Goal: Information Seeking & Learning: Learn about a topic

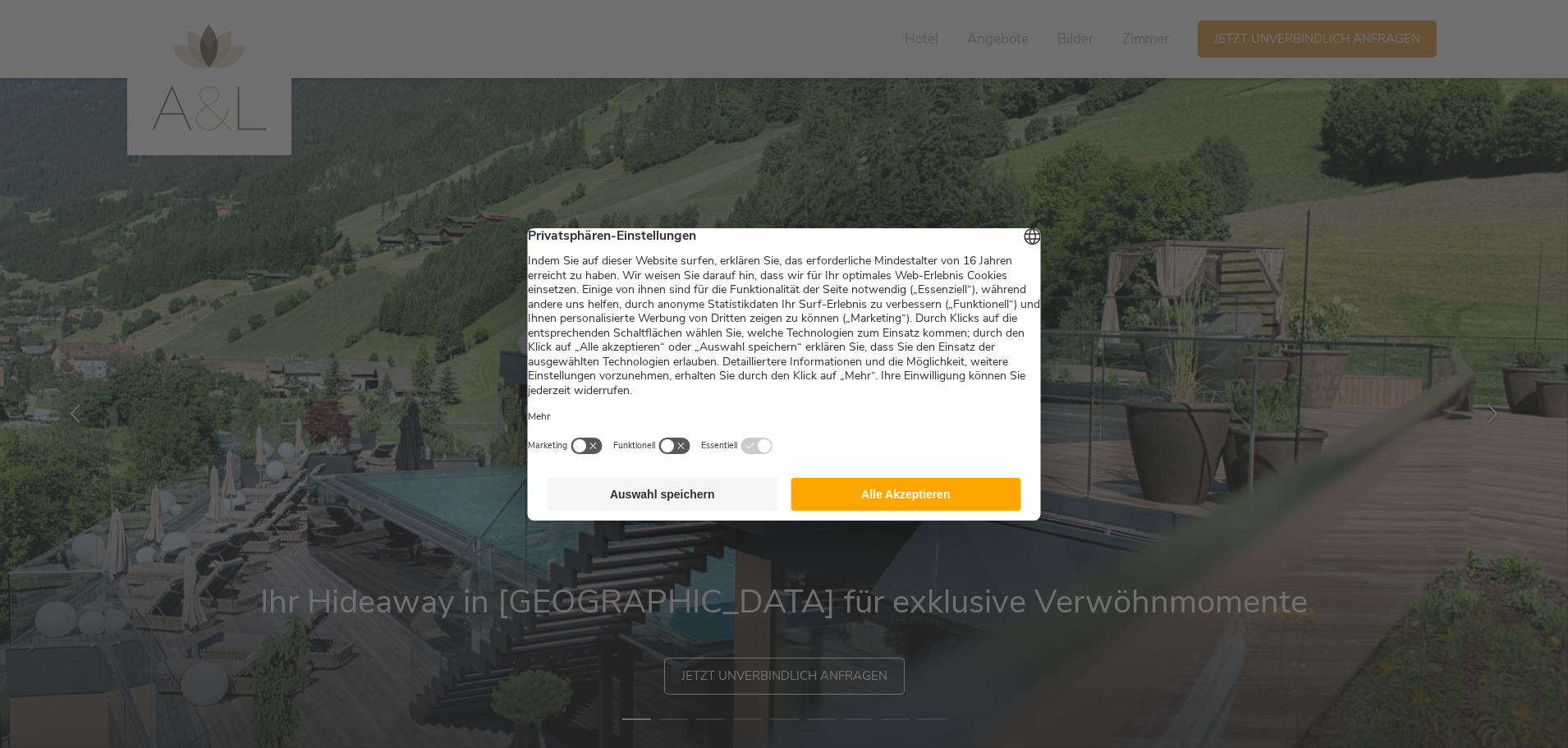
click at [919, 509] on button "Alle Akzeptieren" at bounding box center [906, 494] width 231 height 32
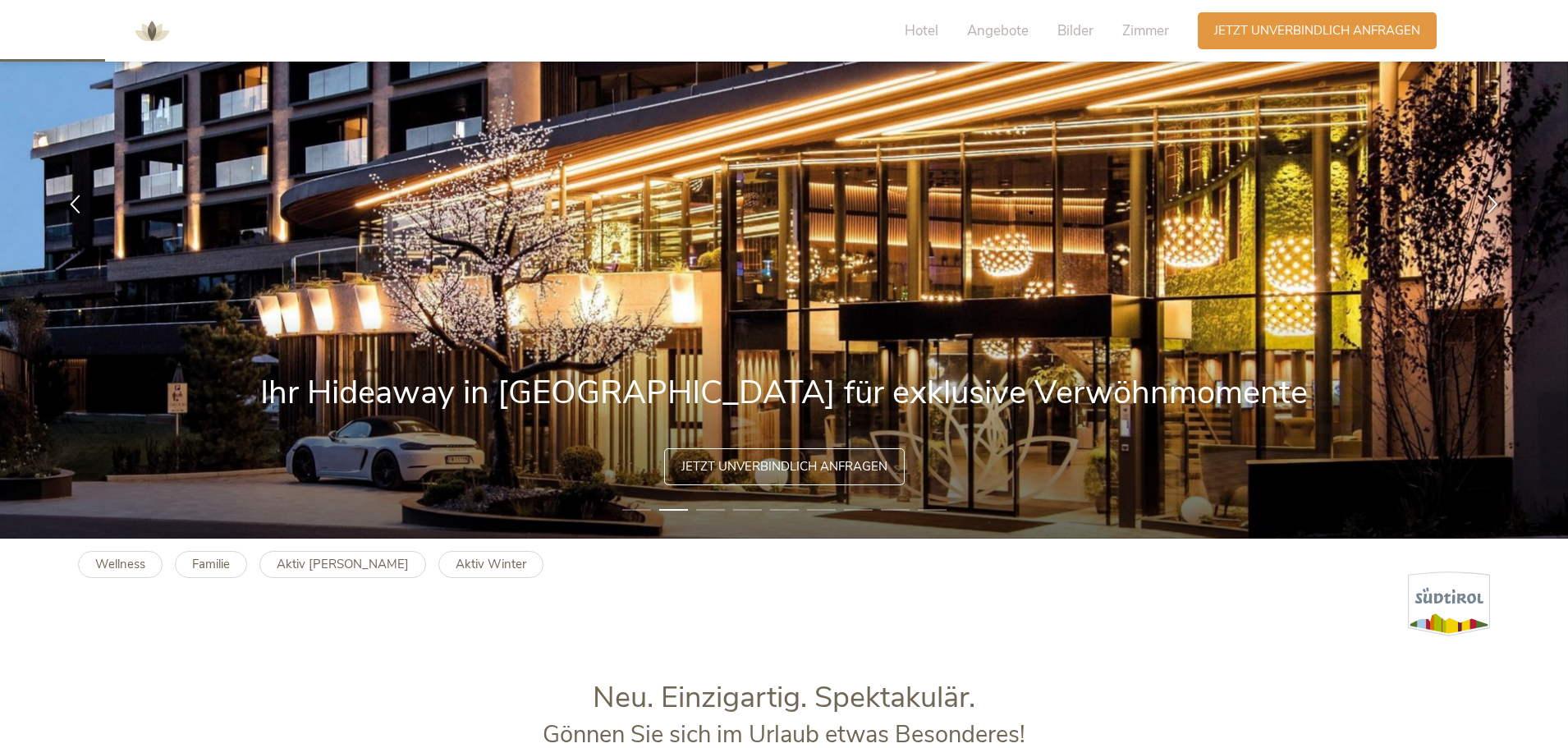
scroll to position [328, 0]
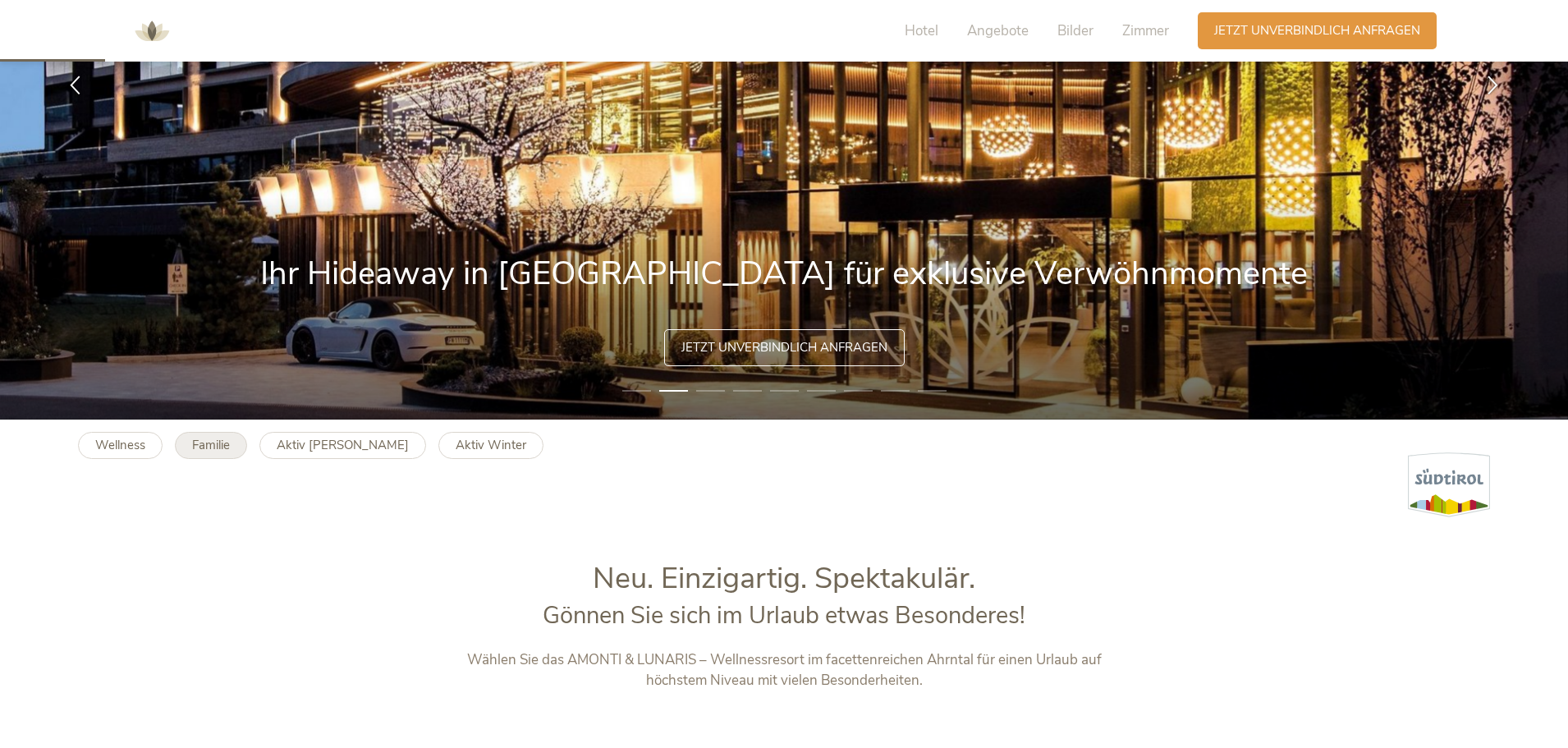
click at [199, 444] on b "Familie" at bounding box center [211, 445] width 38 height 16
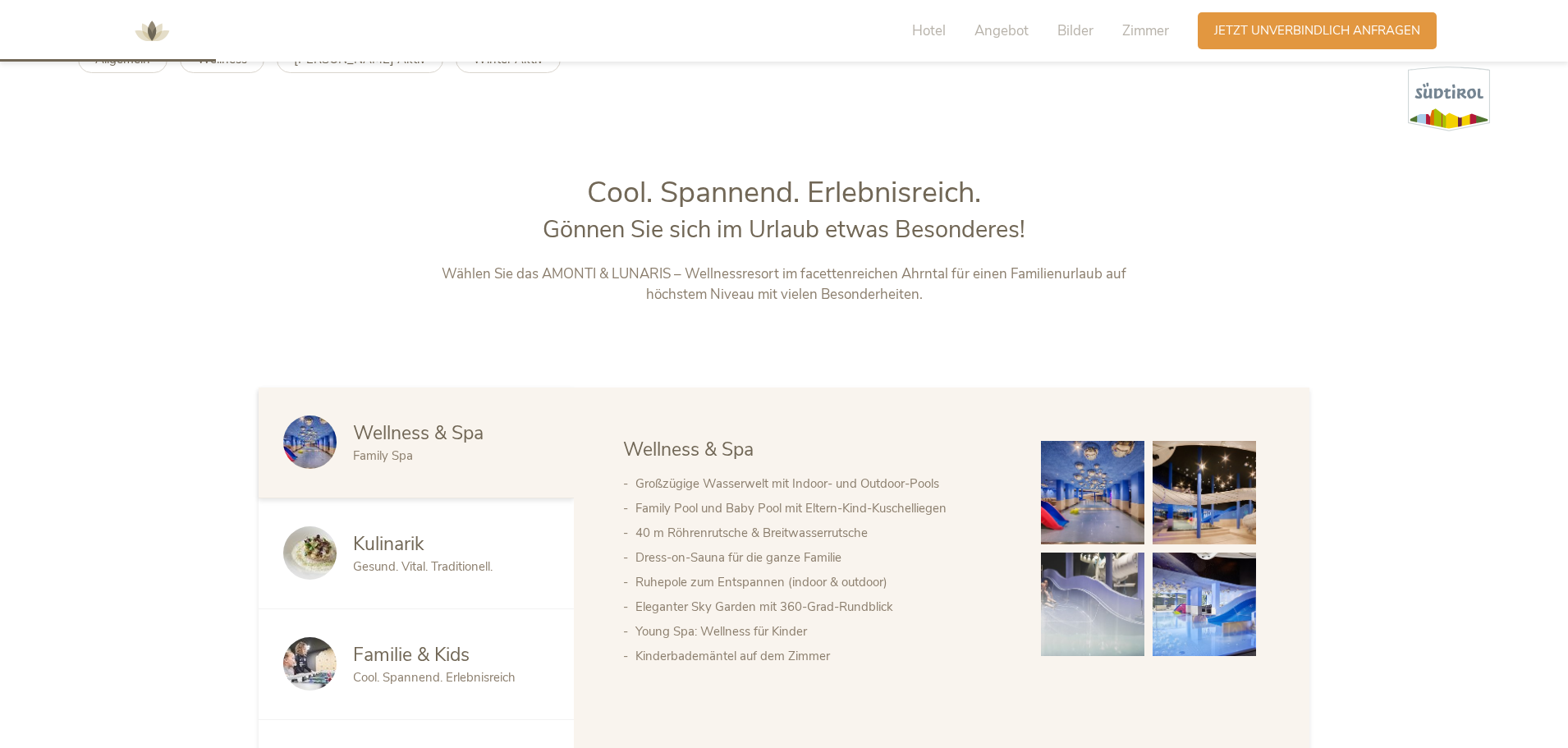
scroll to position [738, 0]
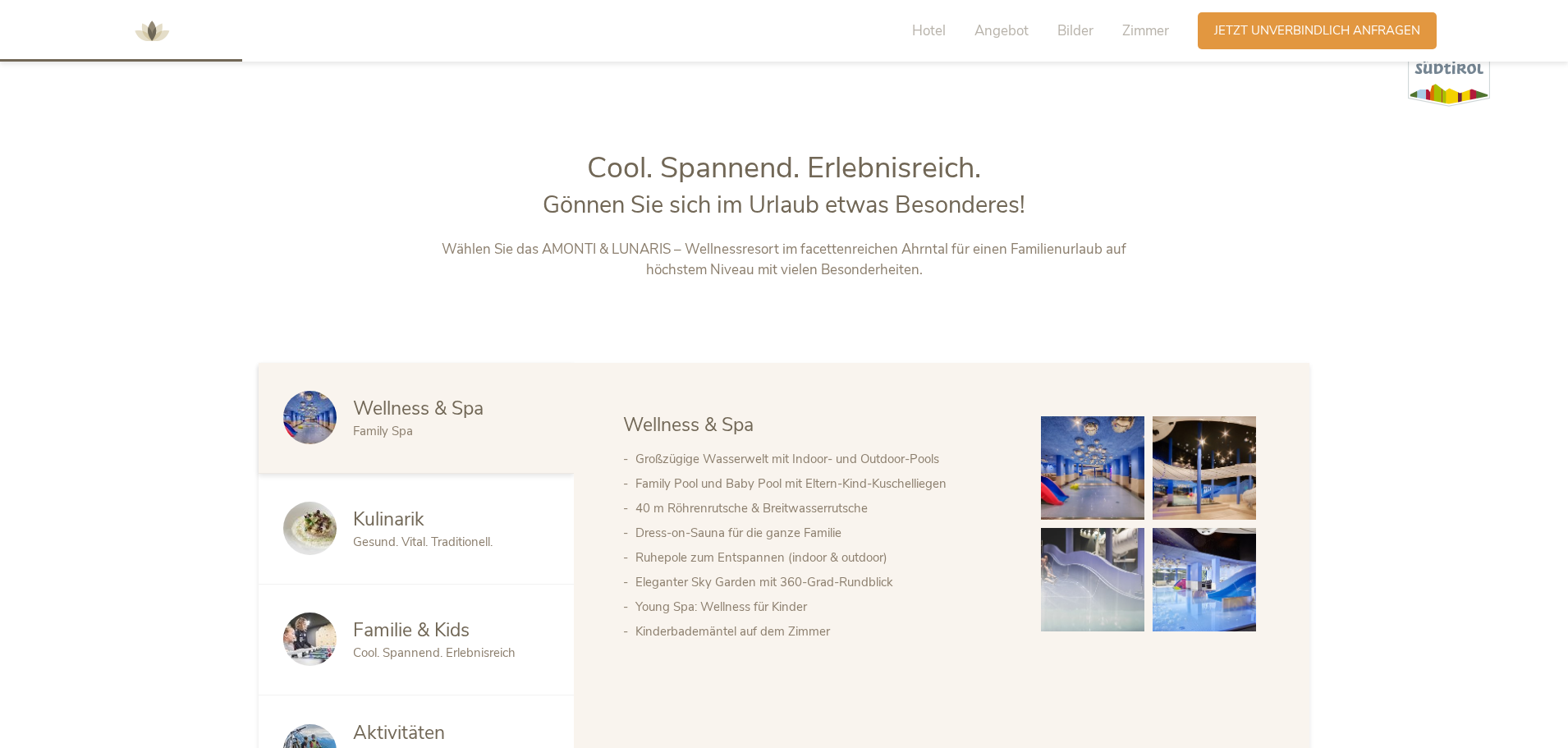
click at [1089, 484] on img at bounding box center [1093, 468] width 103 height 103
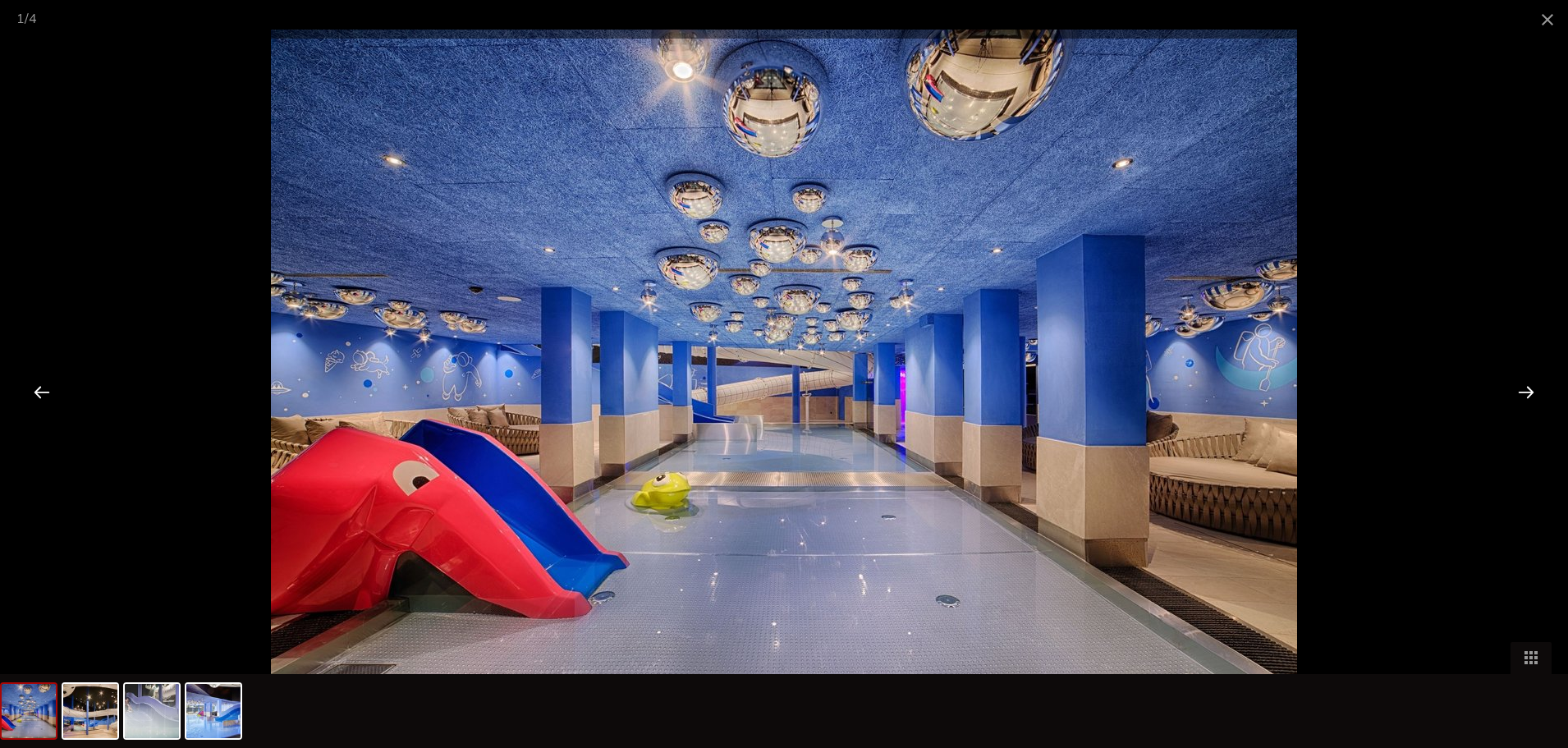
click at [1518, 396] on div at bounding box center [1525, 391] width 51 height 51
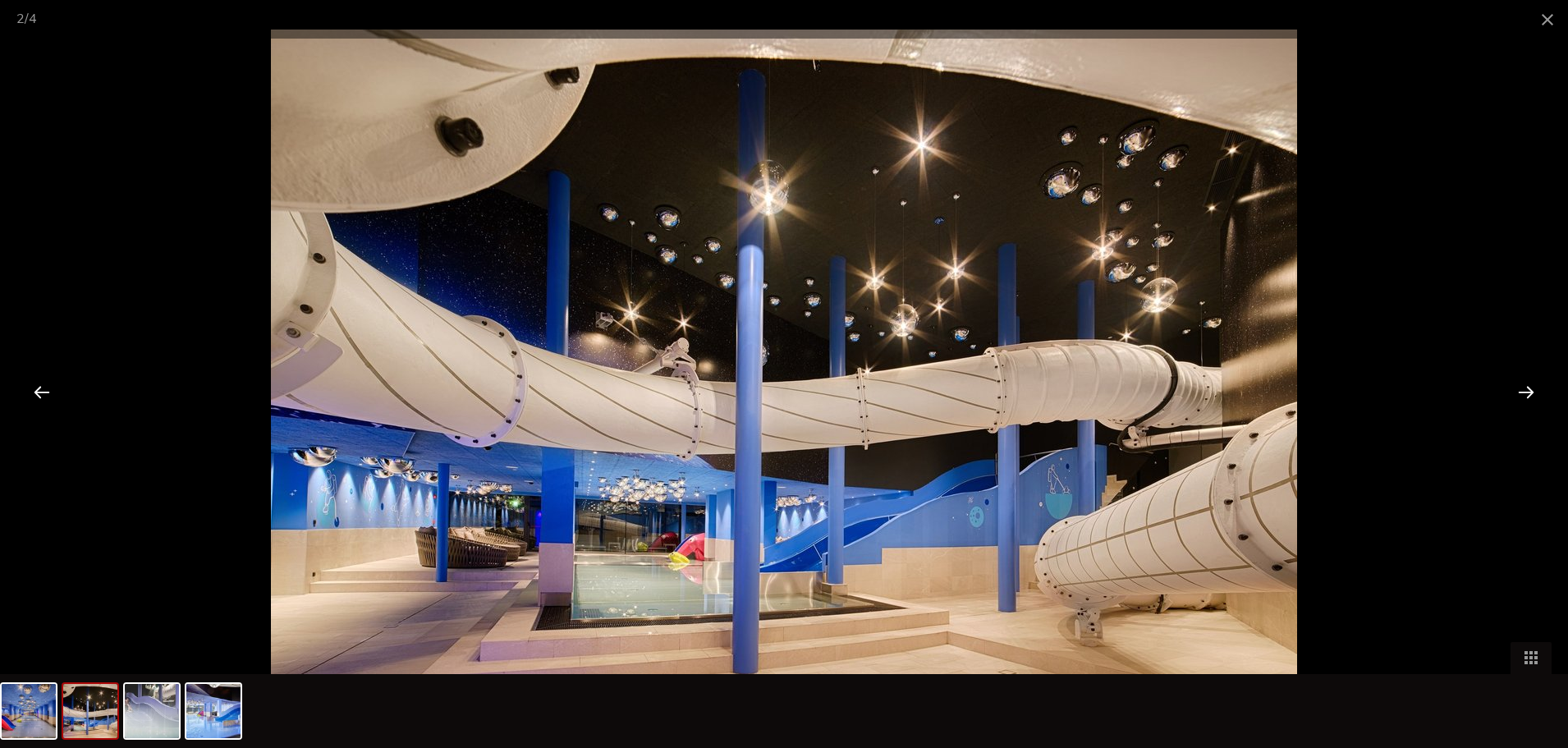
click at [1518, 396] on div at bounding box center [1525, 391] width 51 height 51
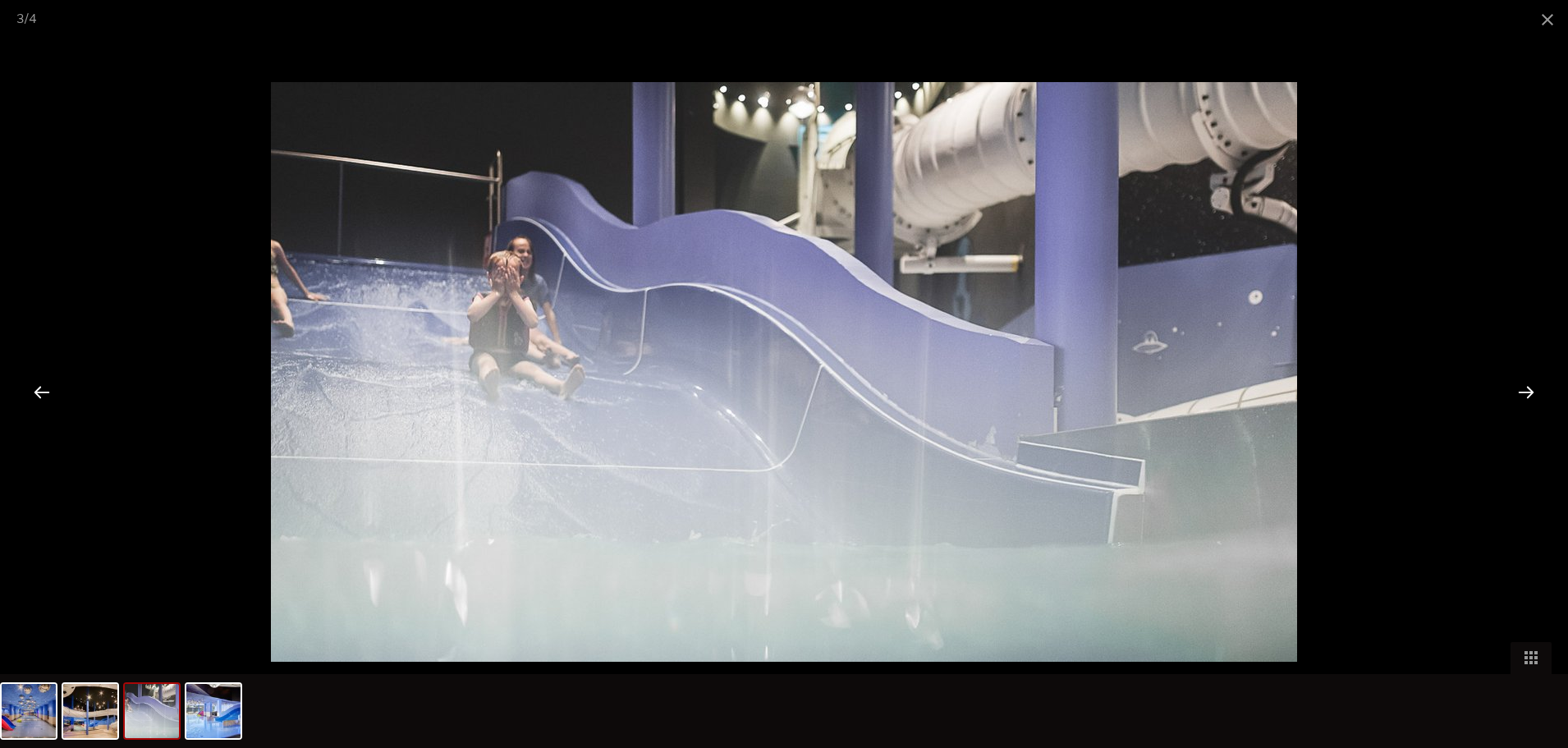
click at [1518, 396] on div at bounding box center [1525, 391] width 51 height 51
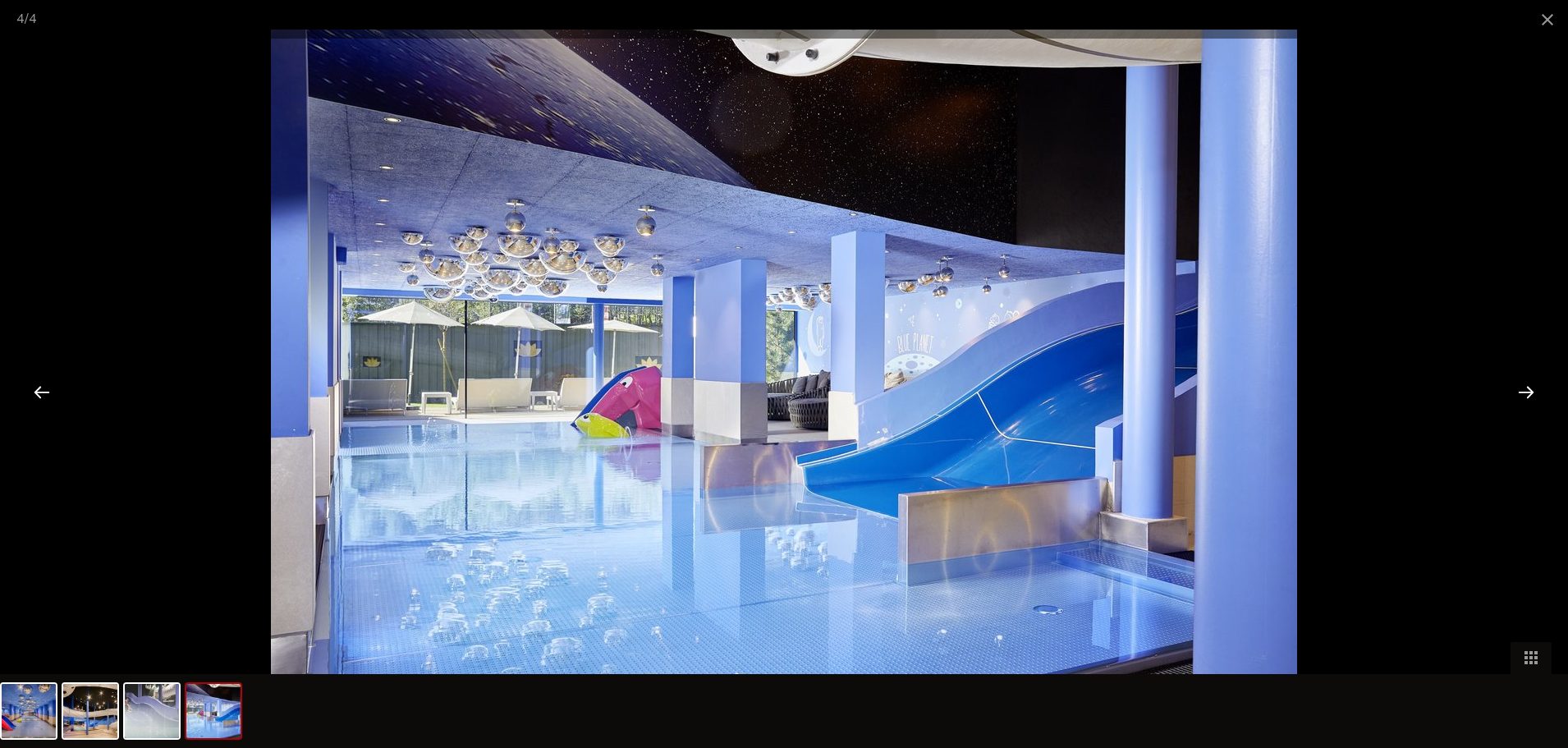
click at [1518, 396] on div at bounding box center [1525, 391] width 51 height 51
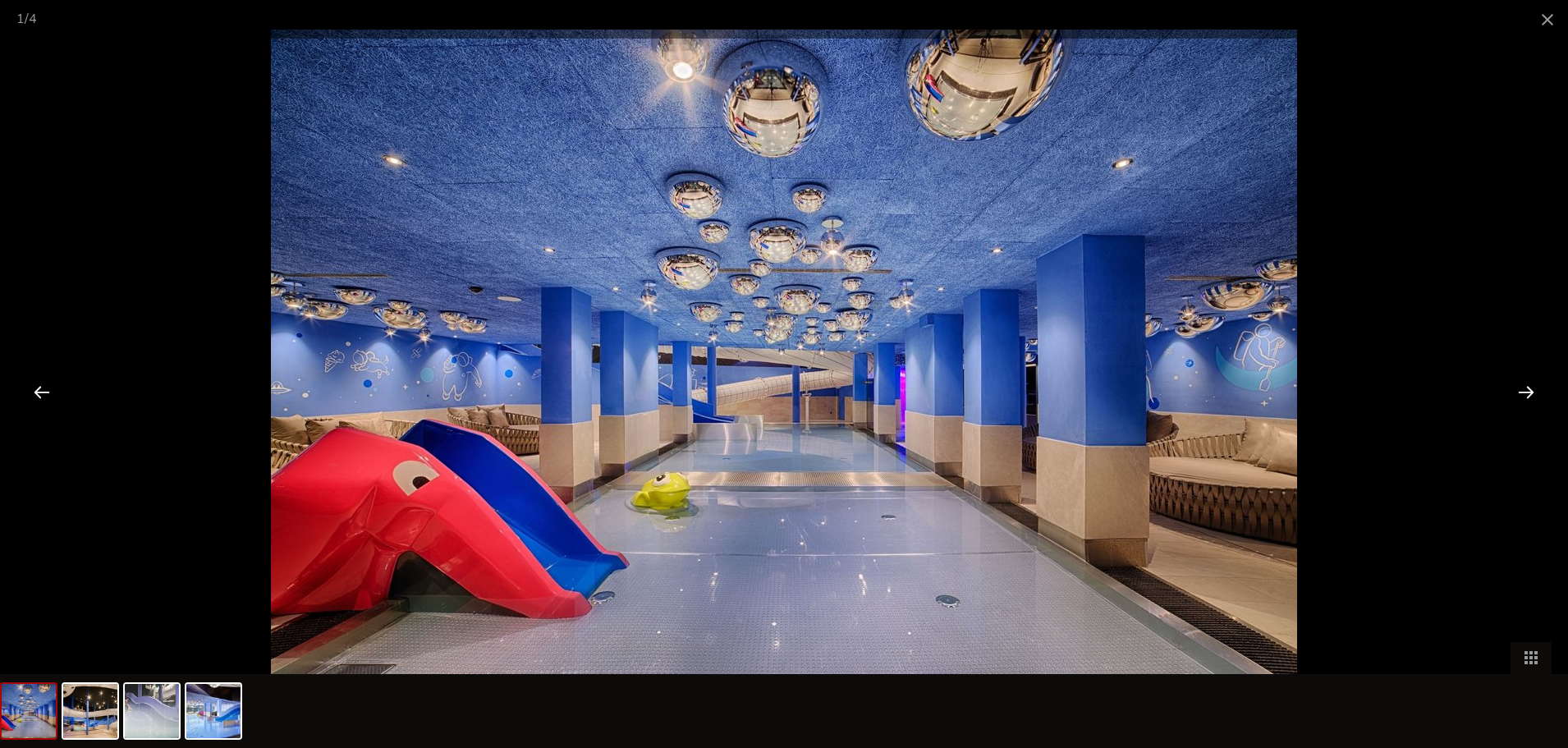
click at [1518, 396] on div at bounding box center [1525, 391] width 51 height 51
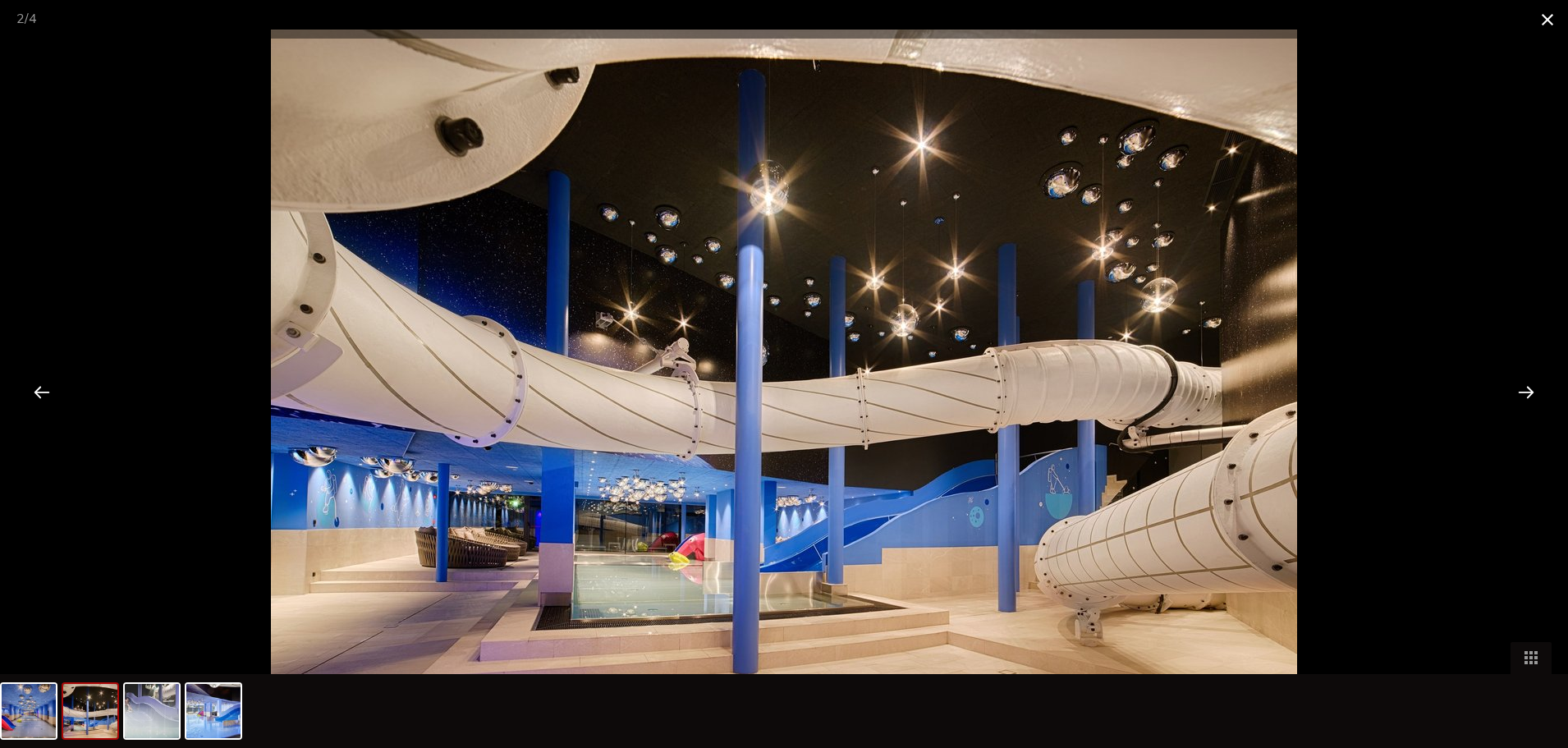
click at [1539, 19] on span at bounding box center [1547, 19] width 41 height 38
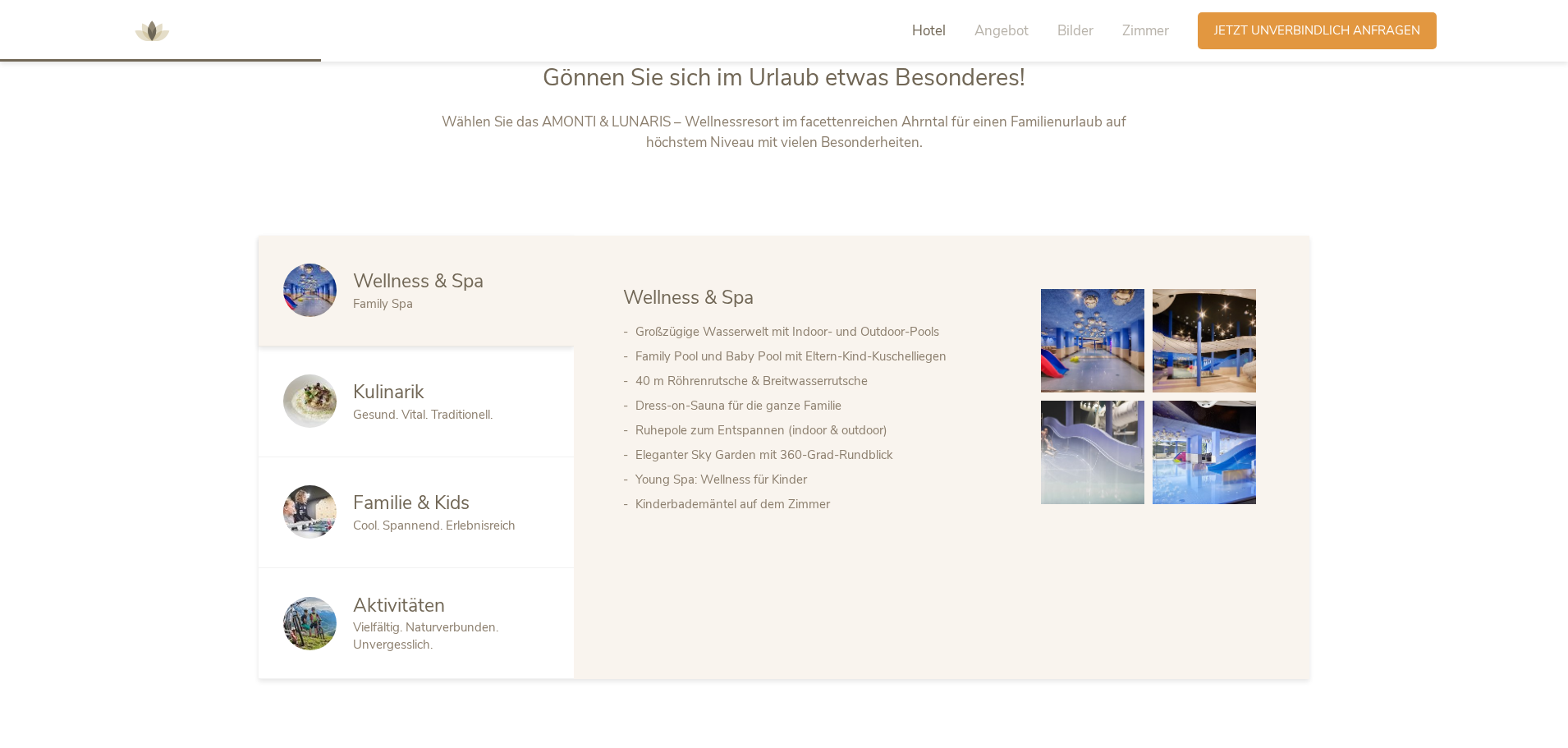
scroll to position [985, 0]
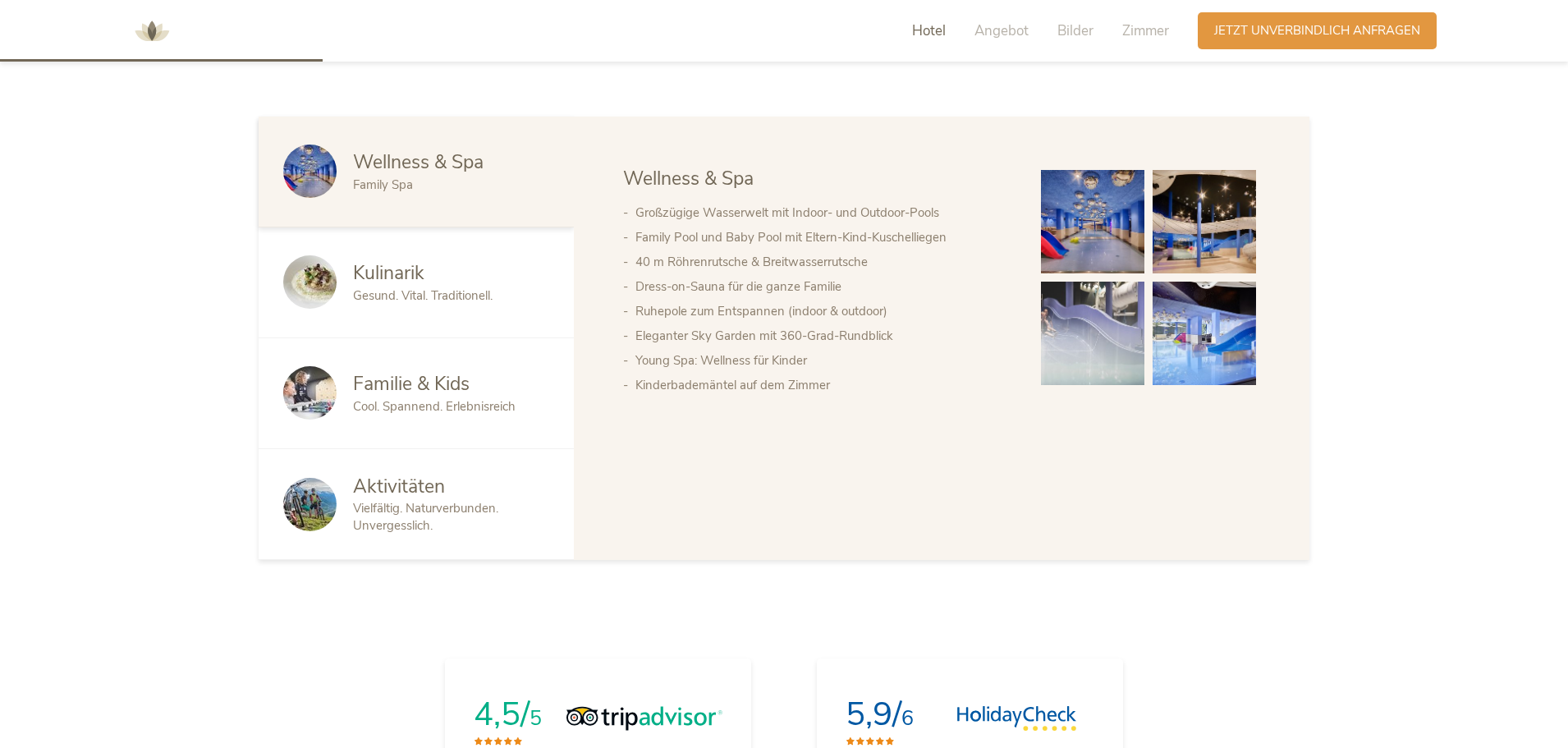
click at [435, 398] on span "Cool. Spannend. Erlebnisreich" at bounding box center [434, 405] width 162 height 16
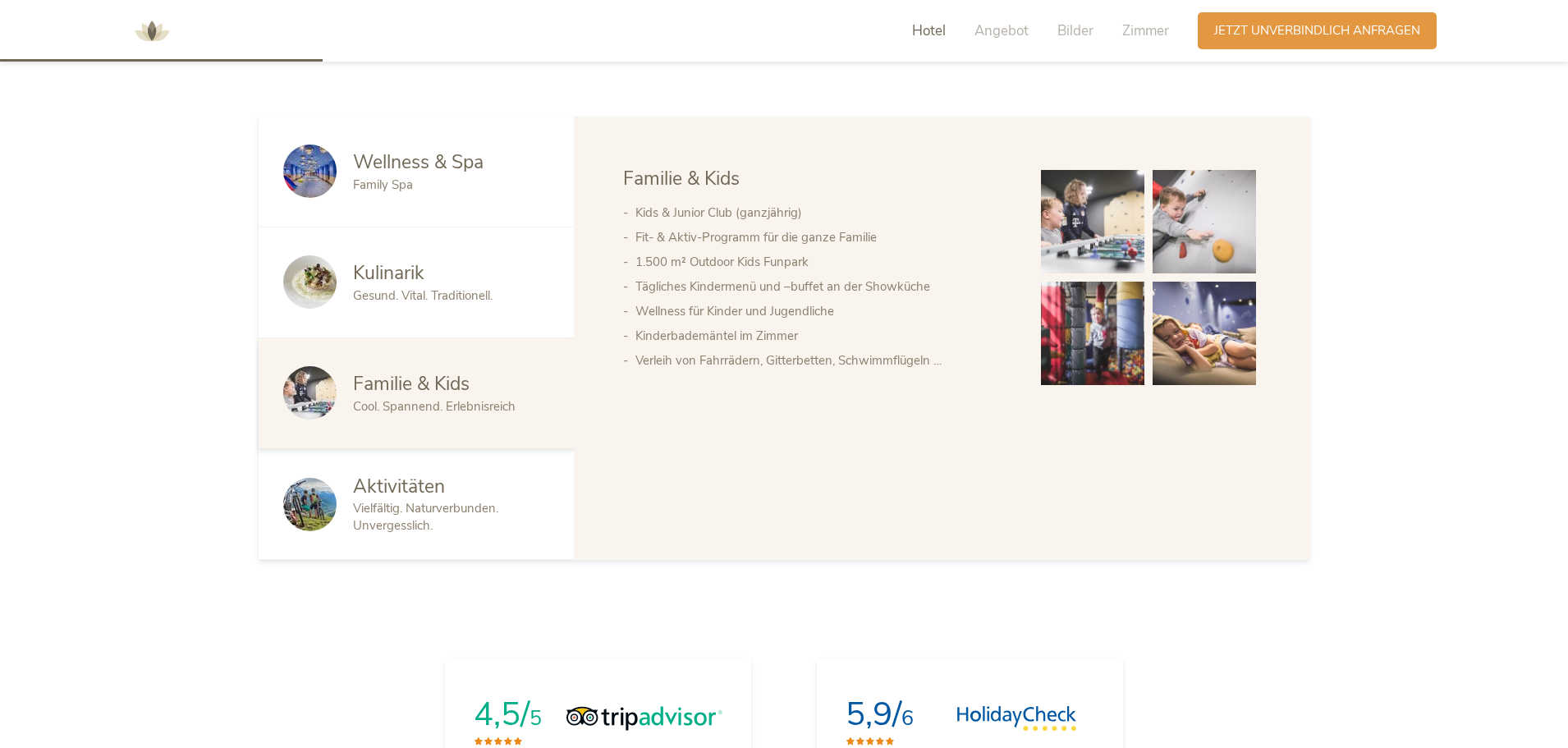
click at [1074, 243] on img at bounding box center [1093, 221] width 103 height 103
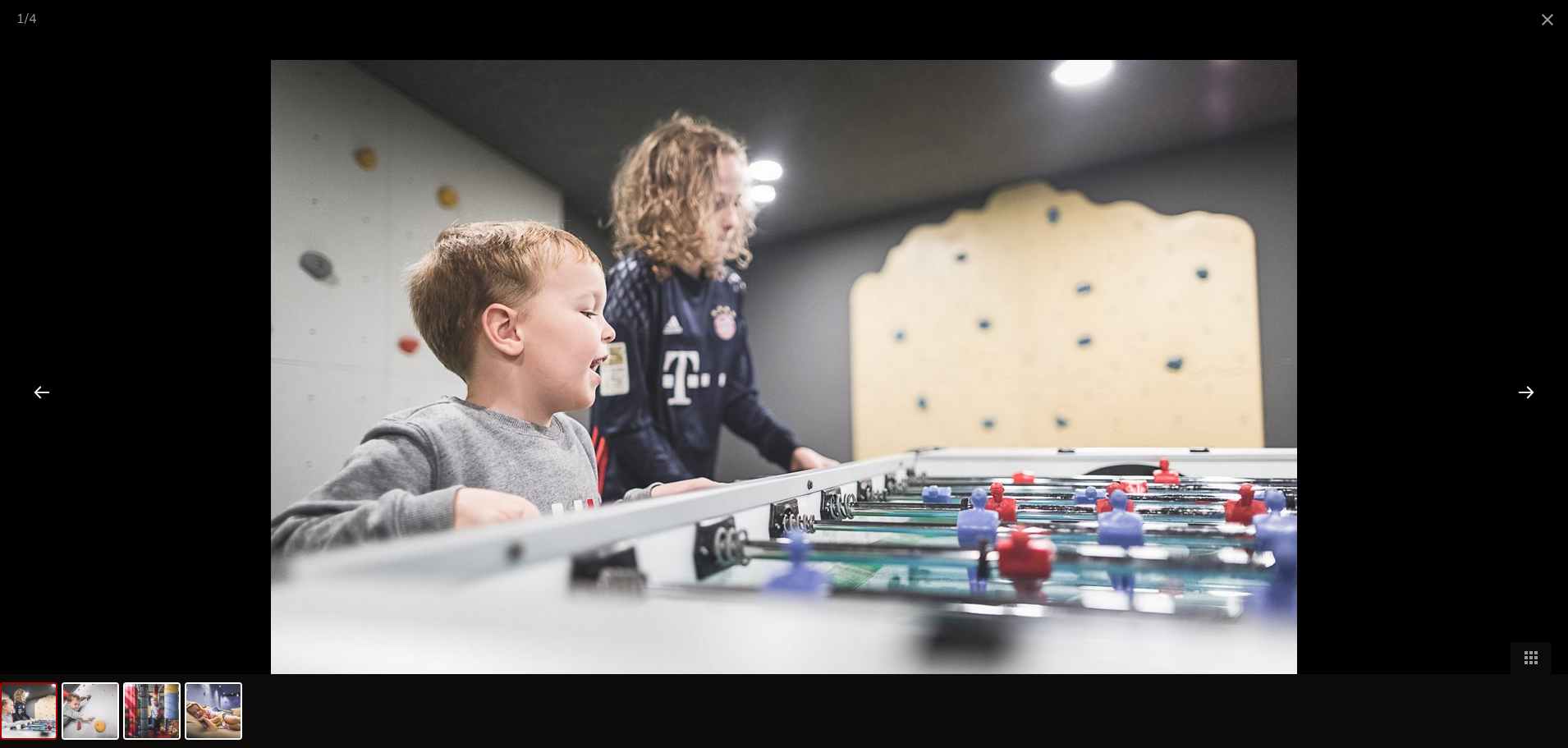
click at [1524, 391] on div at bounding box center [1525, 391] width 51 height 51
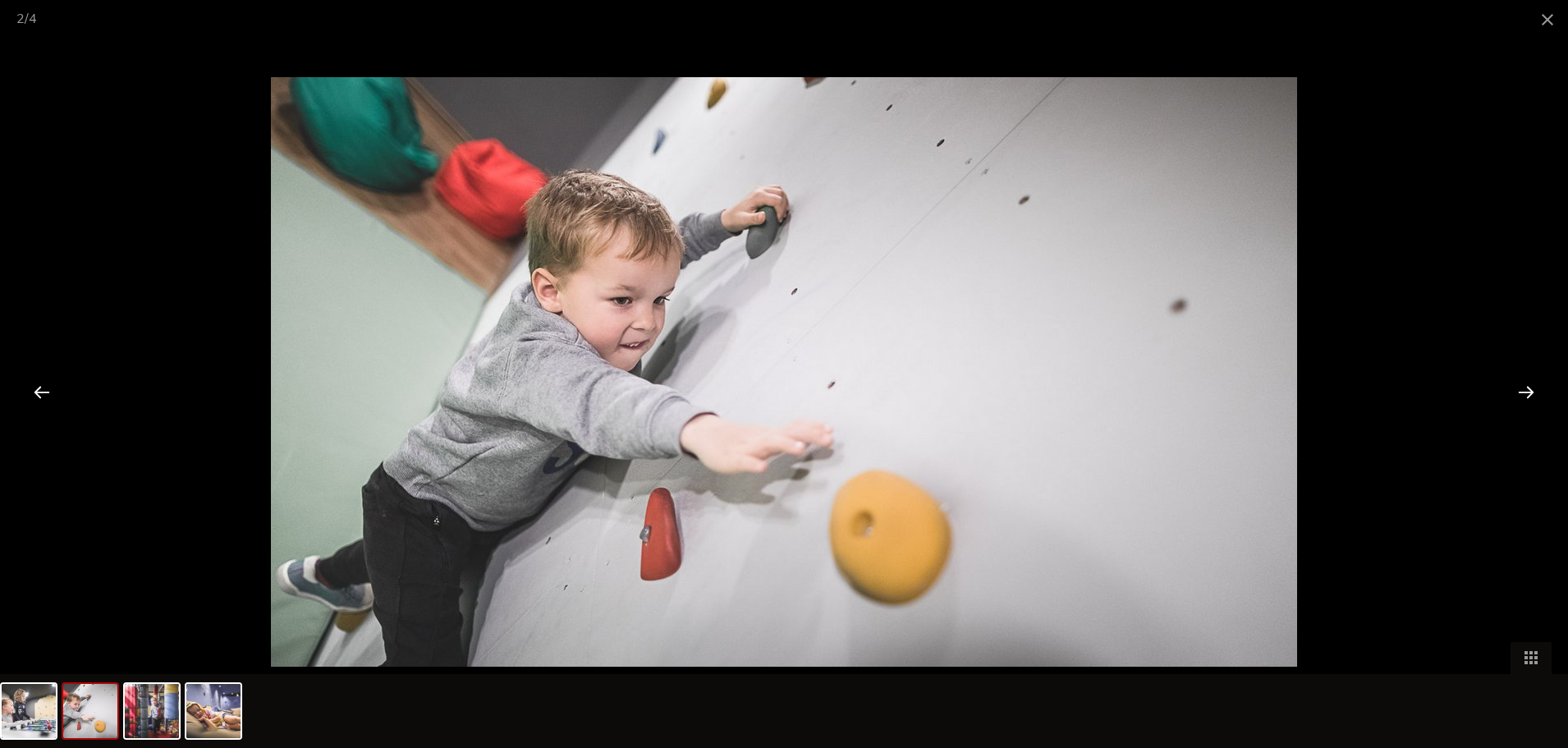
click at [1524, 391] on div at bounding box center [1525, 391] width 51 height 51
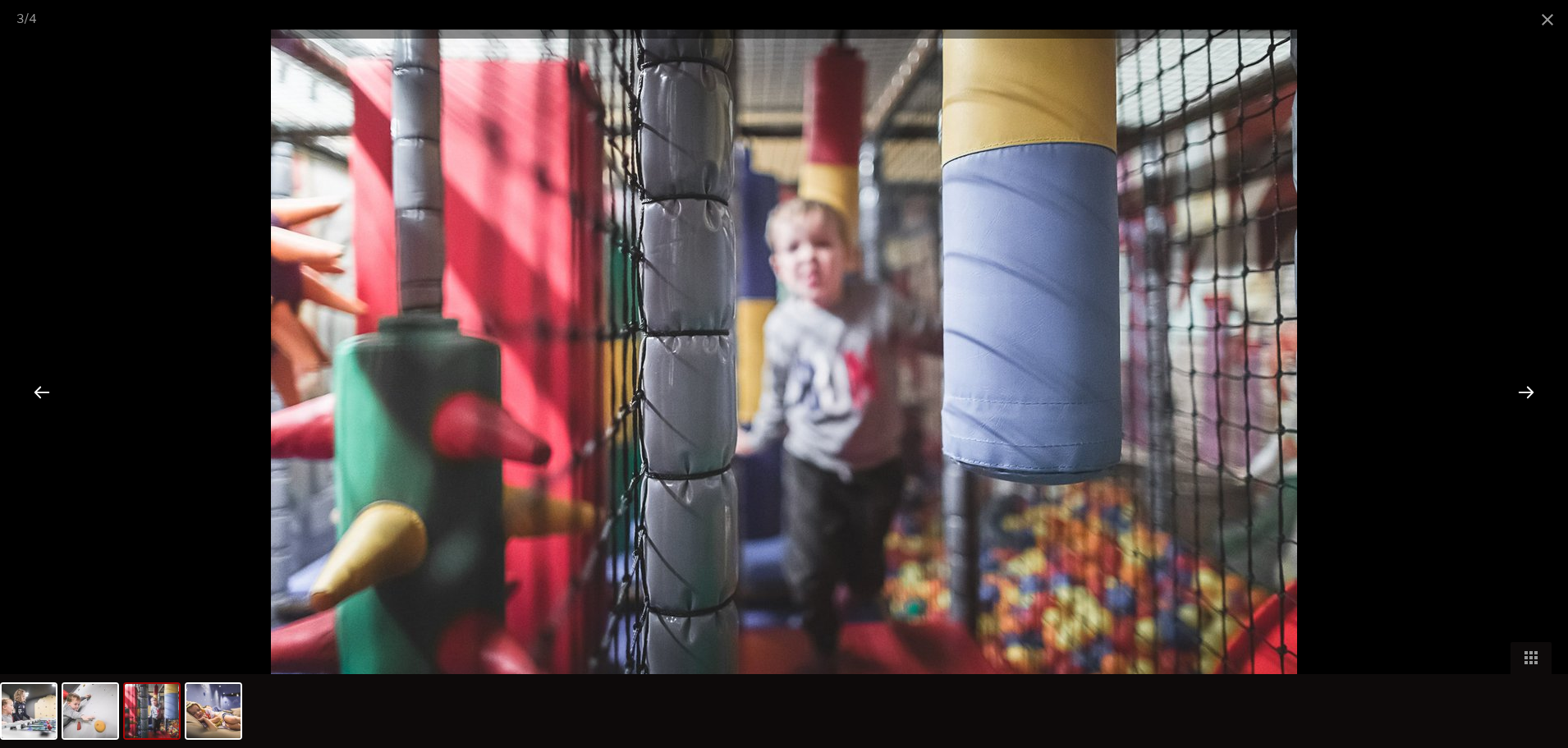
click at [1524, 391] on div at bounding box center [1525, 391] width 51 height 51
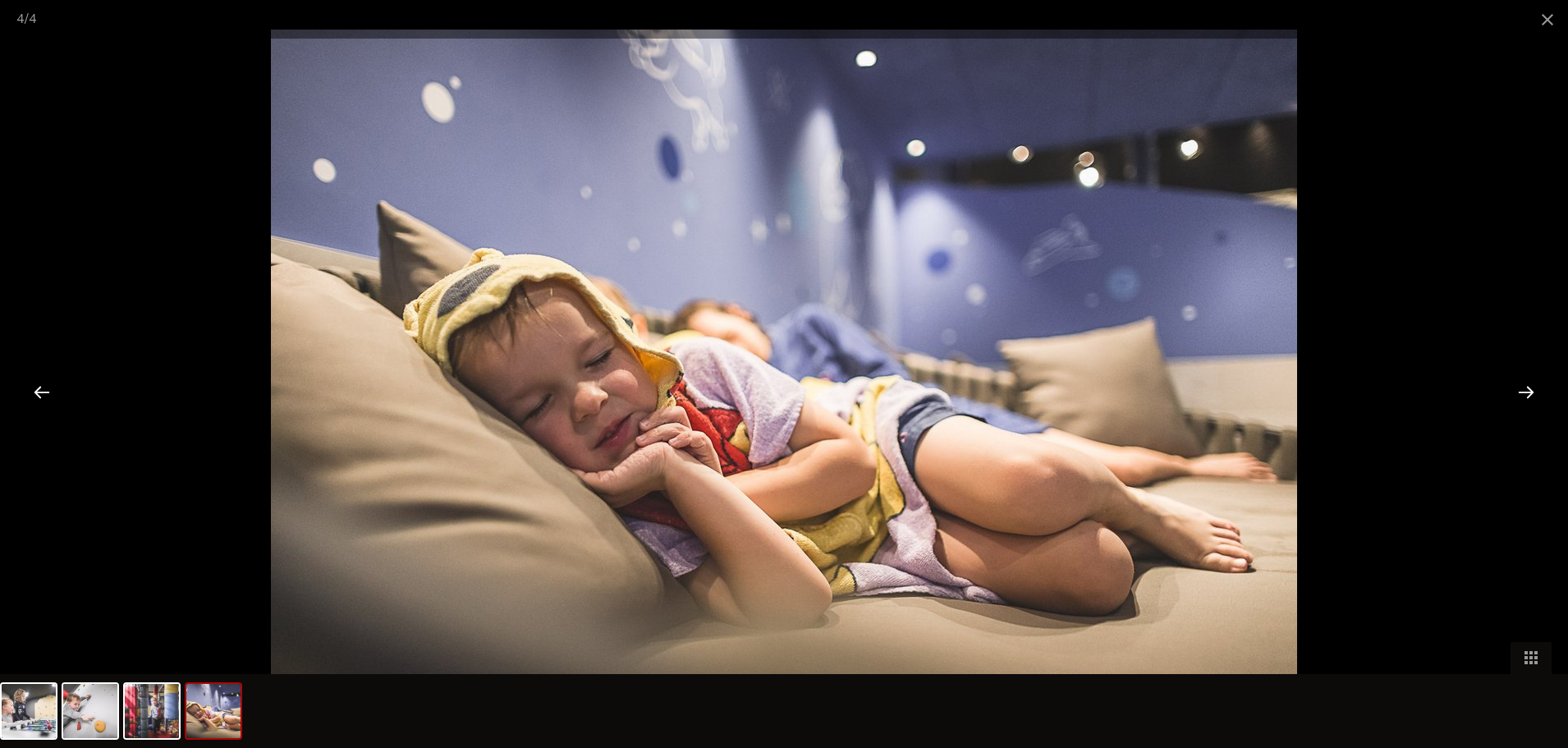
click at [1520, 390] on div at bounding box center [1525, 391] width 51 height 51
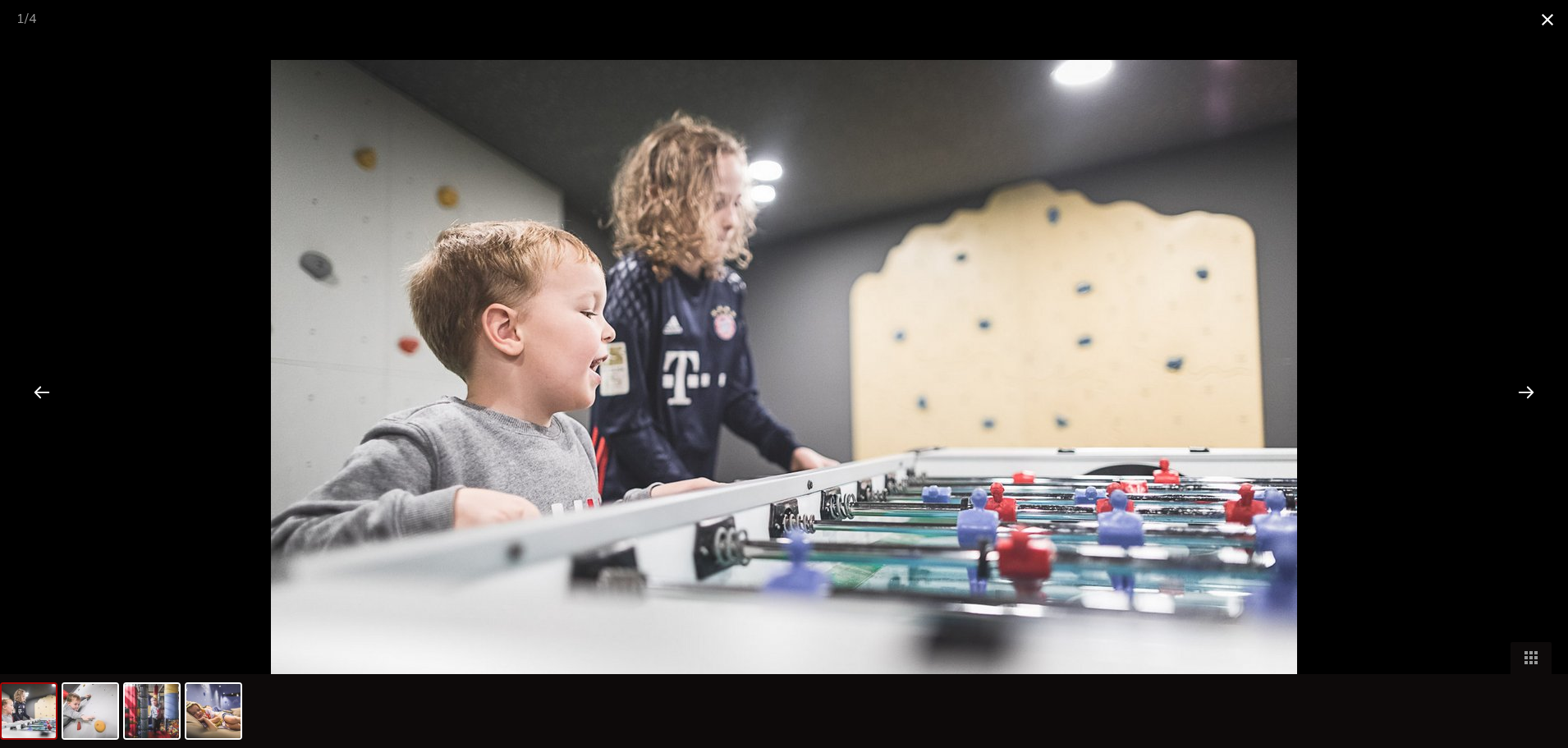
click at [1538, 24] on span at bounding box center [1547, 19] width 41 height 38
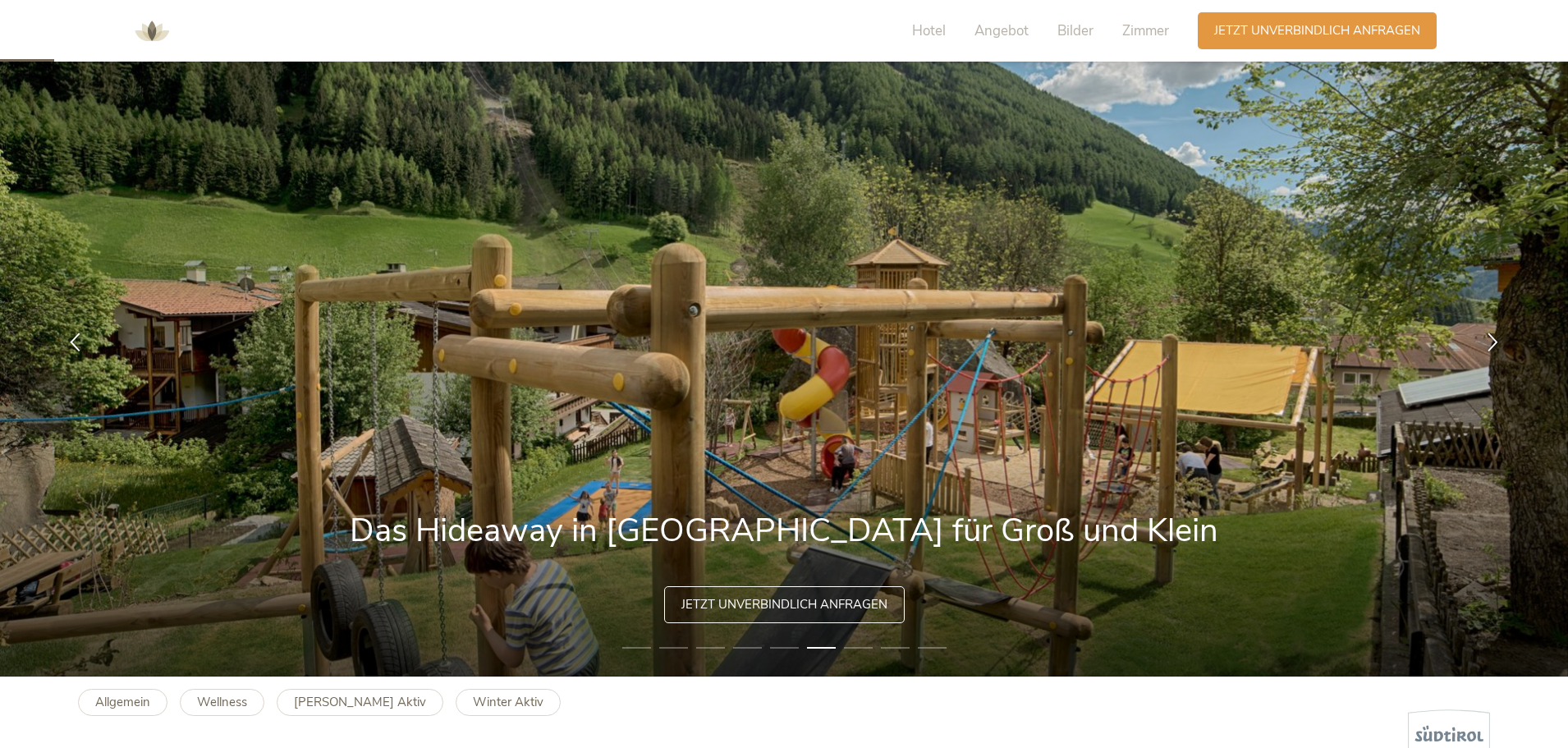
scroll to position [0, 0]
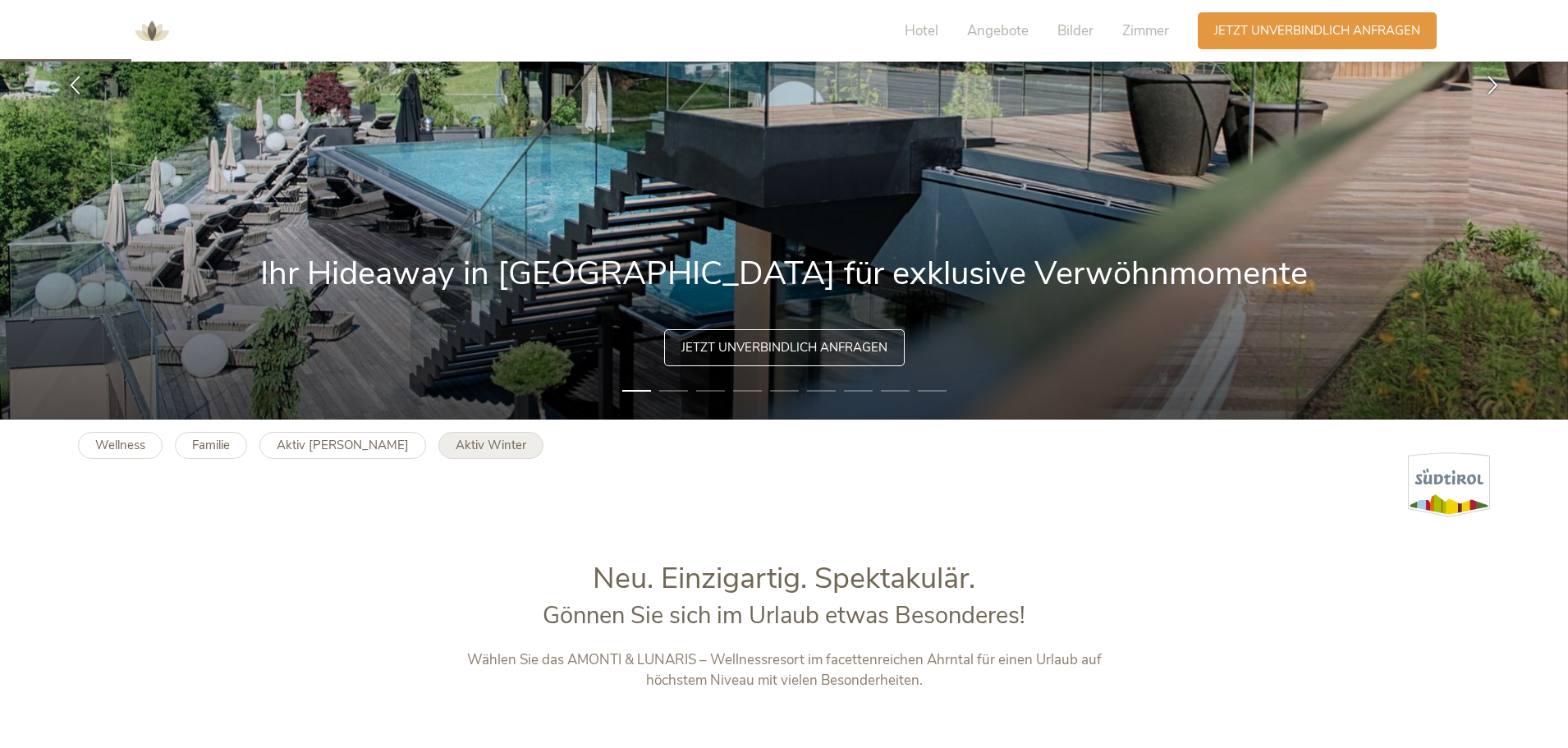
click at [455, 447] on b "Aktiv Winter" at bounding box center [491, 445] width 71 height 16
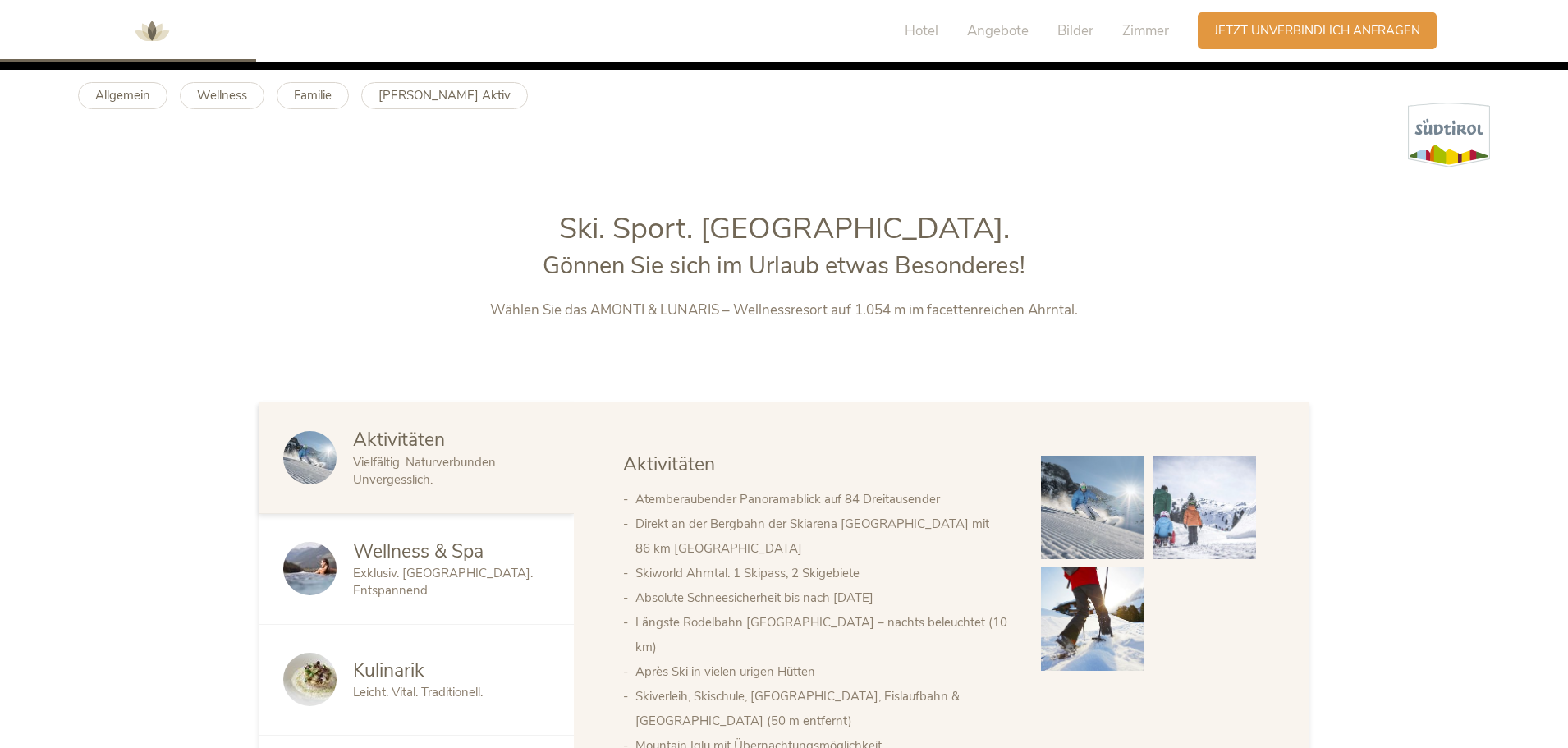
scroll to position [738, 0]
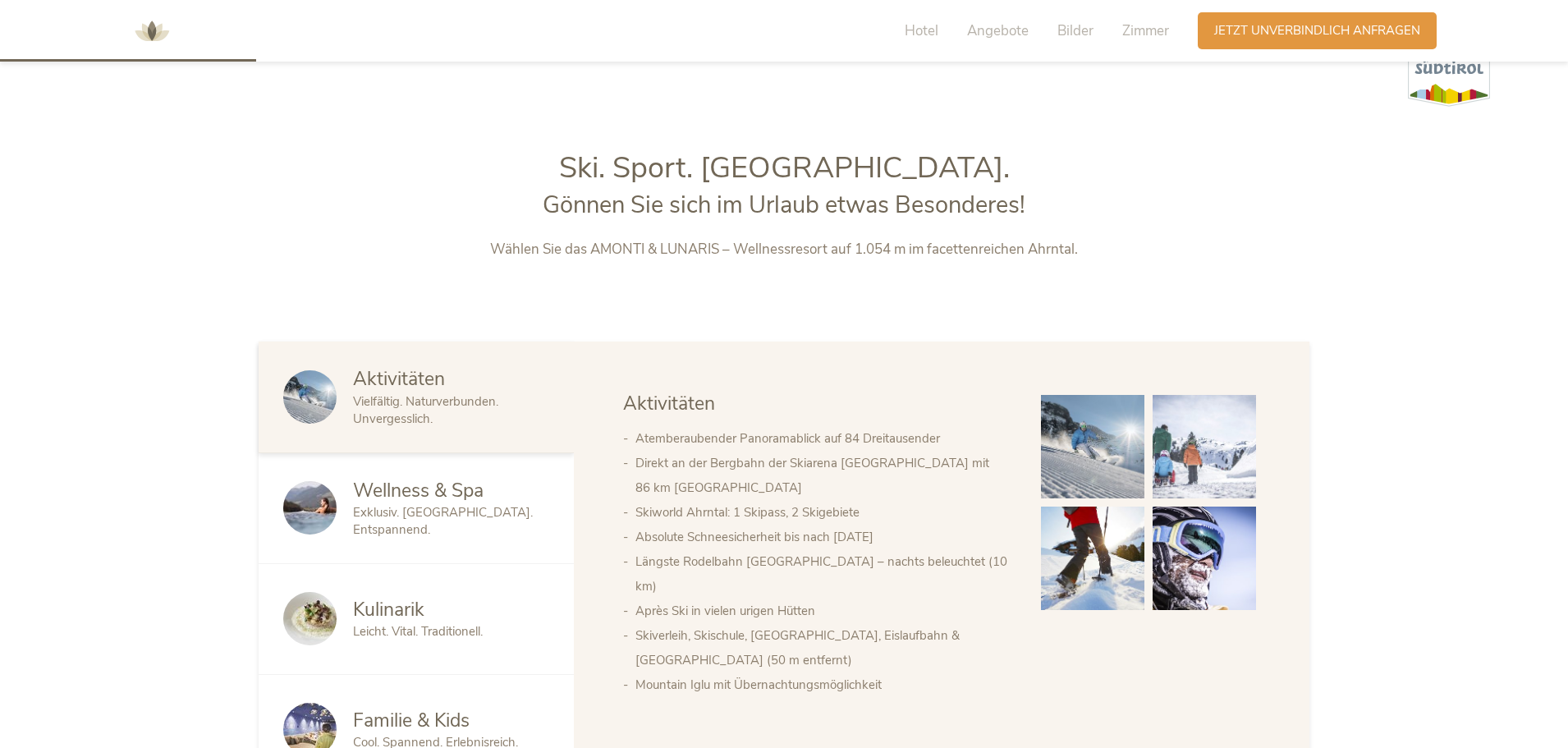
click at [439, 512] on span "Exklusiv. [GEOGRAPHIC_DATA]. Entspannend." at bounding box center [443, 520] width 179 height 33
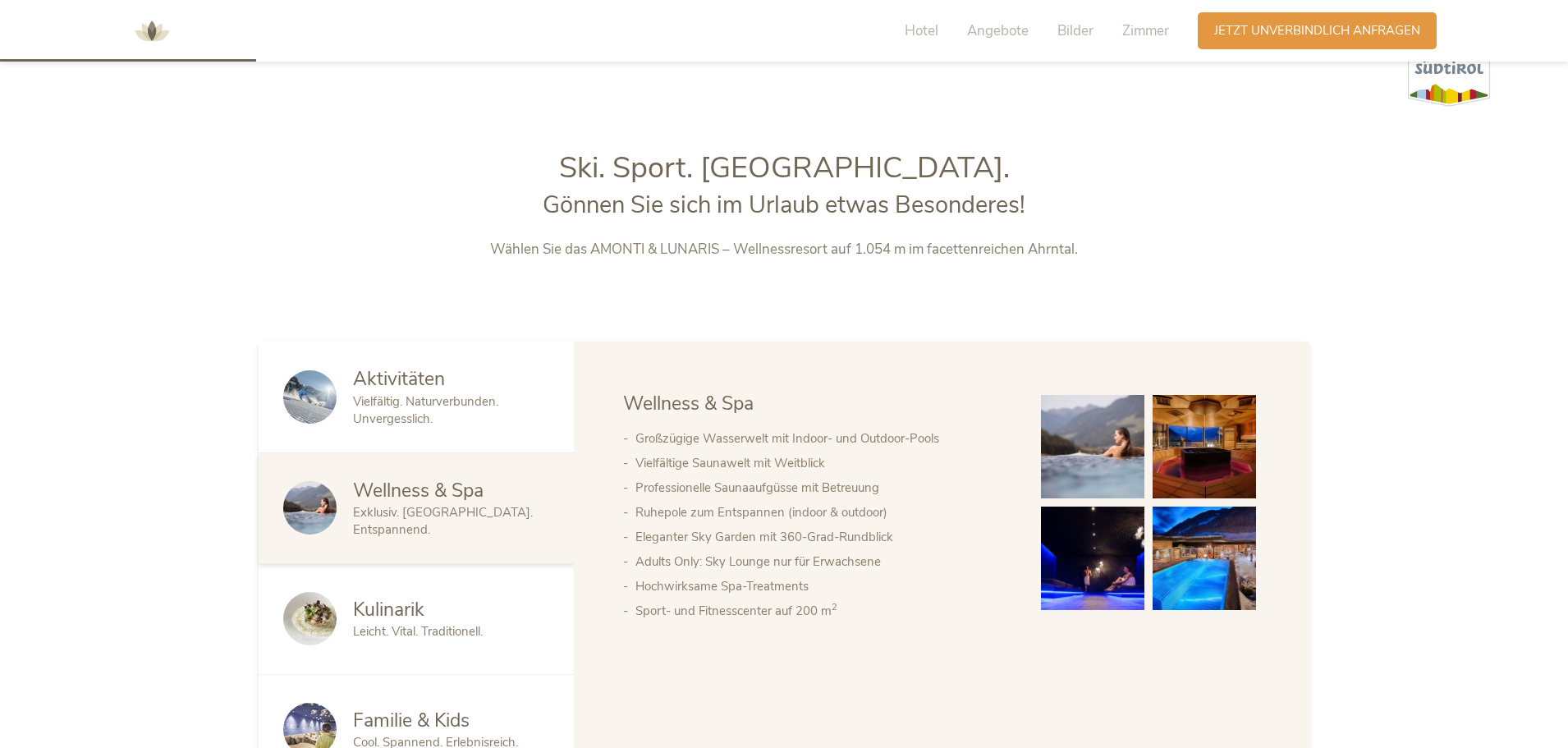
click at [1129, 414] on img at bounding box center [1093, 447] width 103 height 103
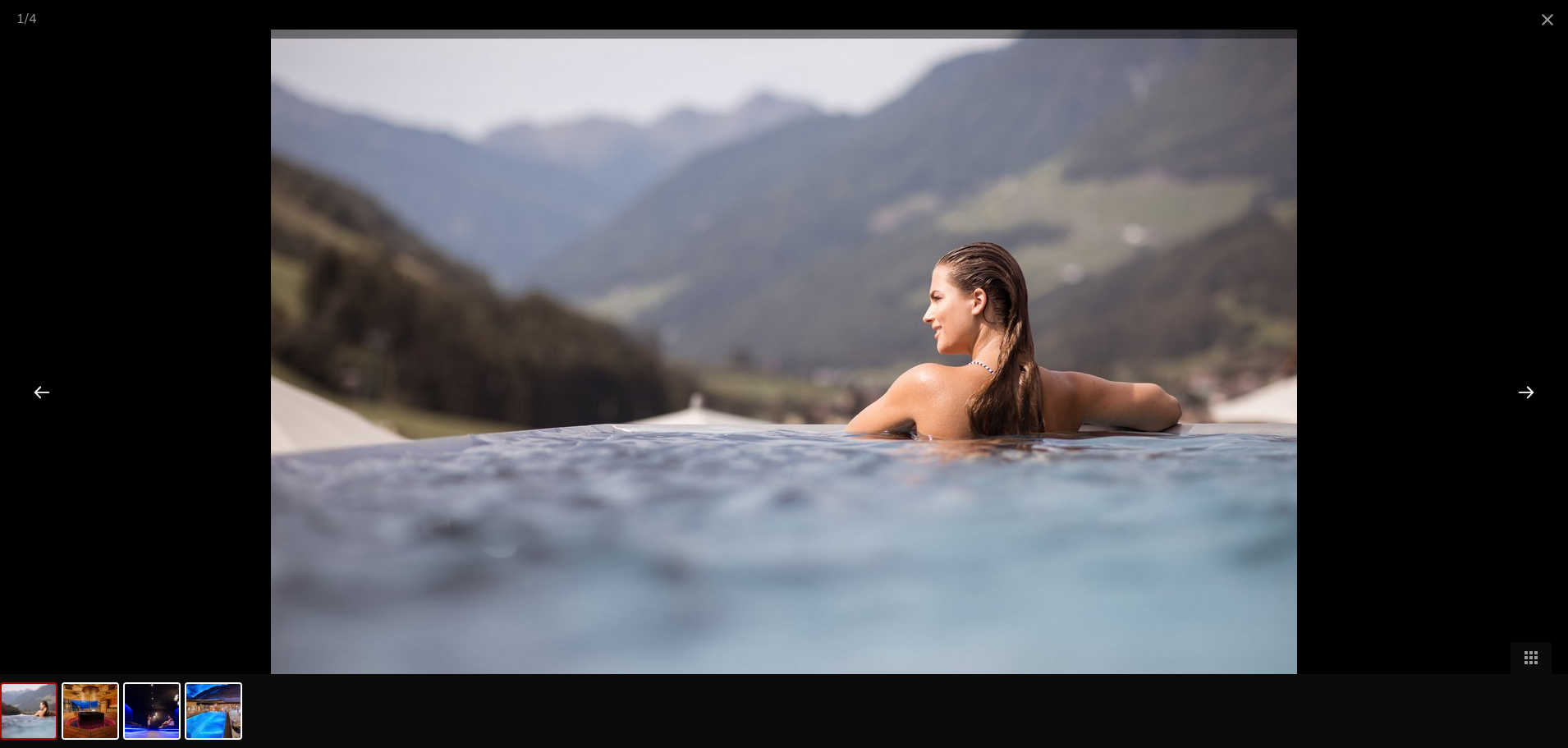
click at [1513, 396] on div at bounding box center [1525, 391] width 51 height 51
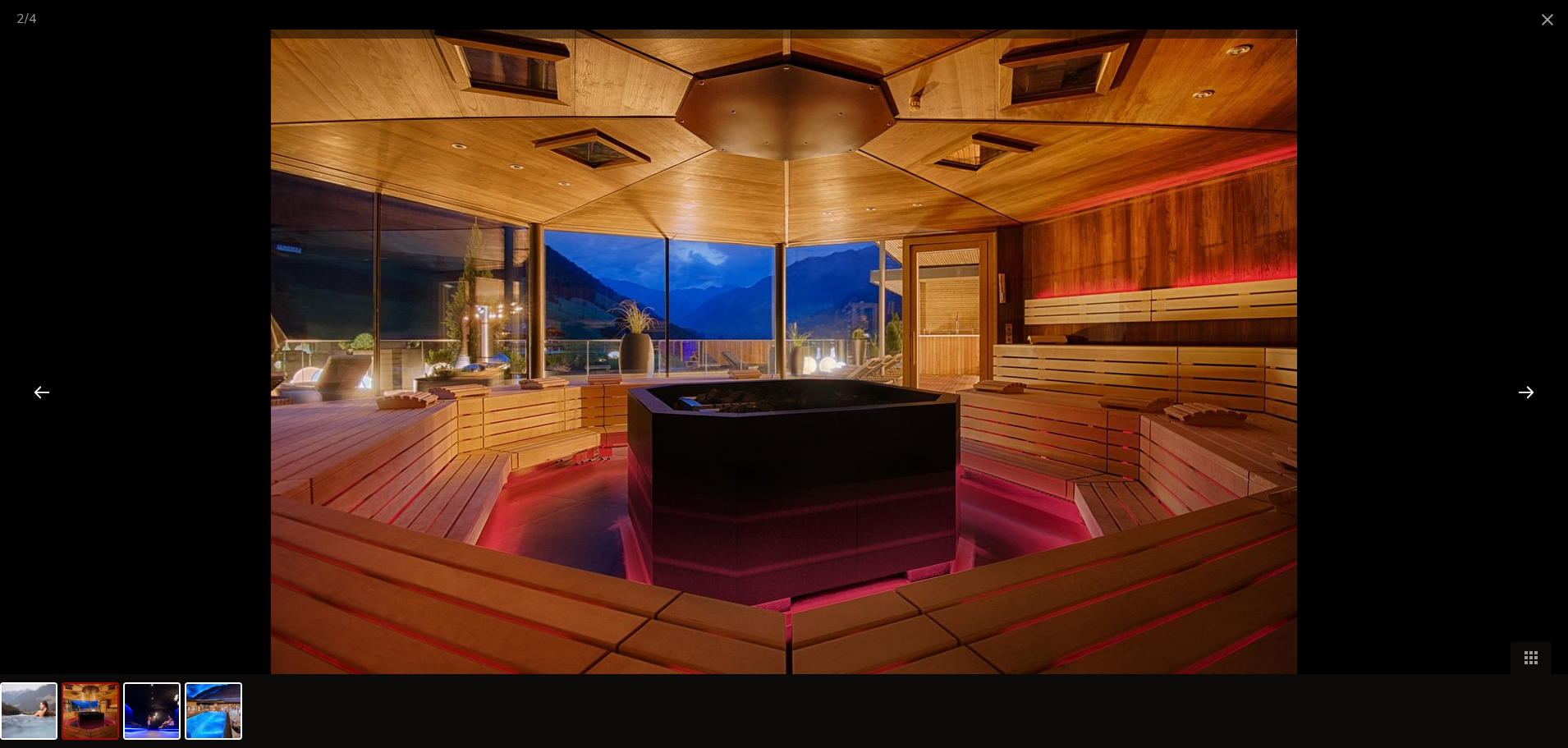
click at [1513, 396] on div at bounding box center [1525, 391] width 51 height 51
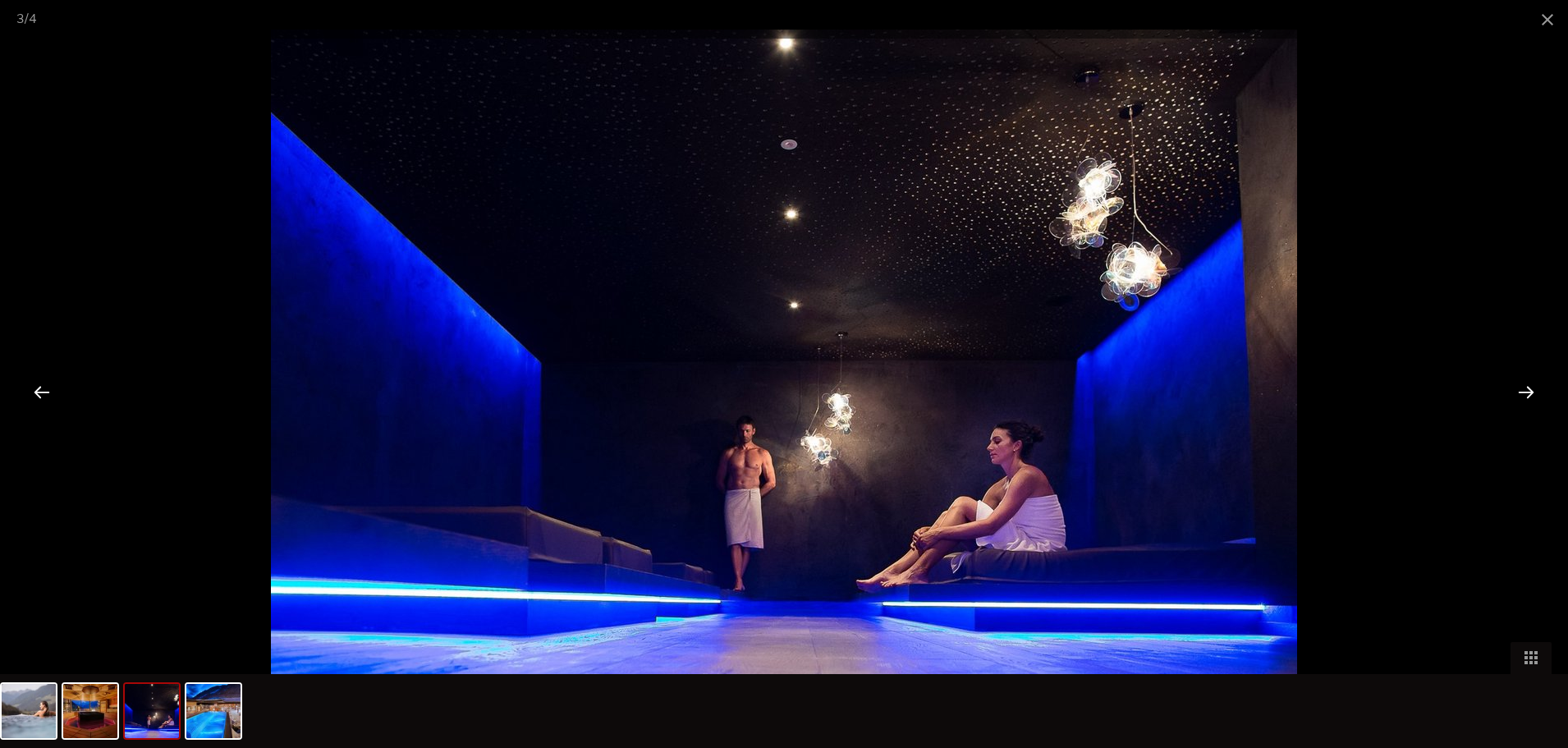
click at [1513, 396] on div at bounding box center [1525, 391] width 51 height 51
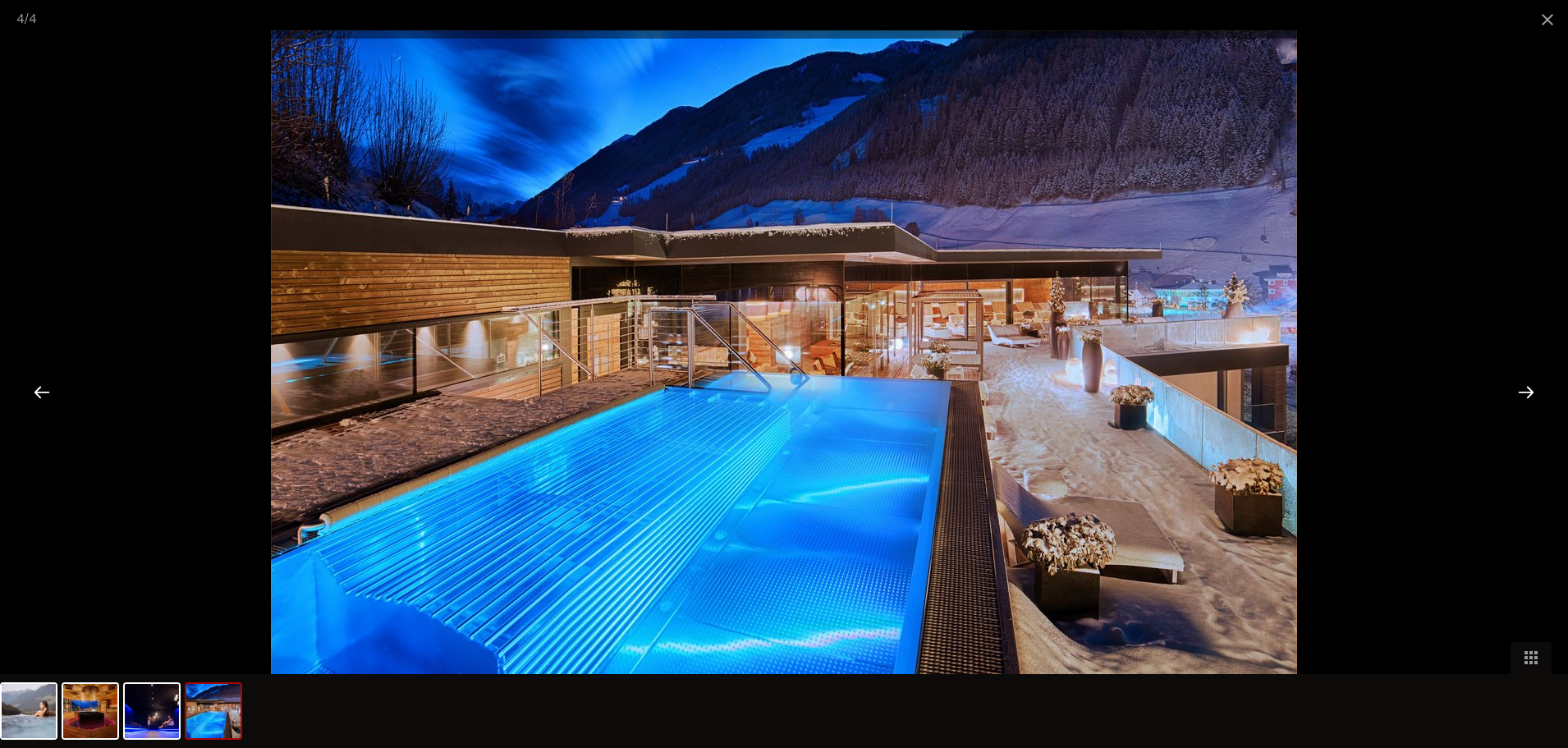
click at [1513, 396] on div at bounding box center [1525, 391] width 51 height 51
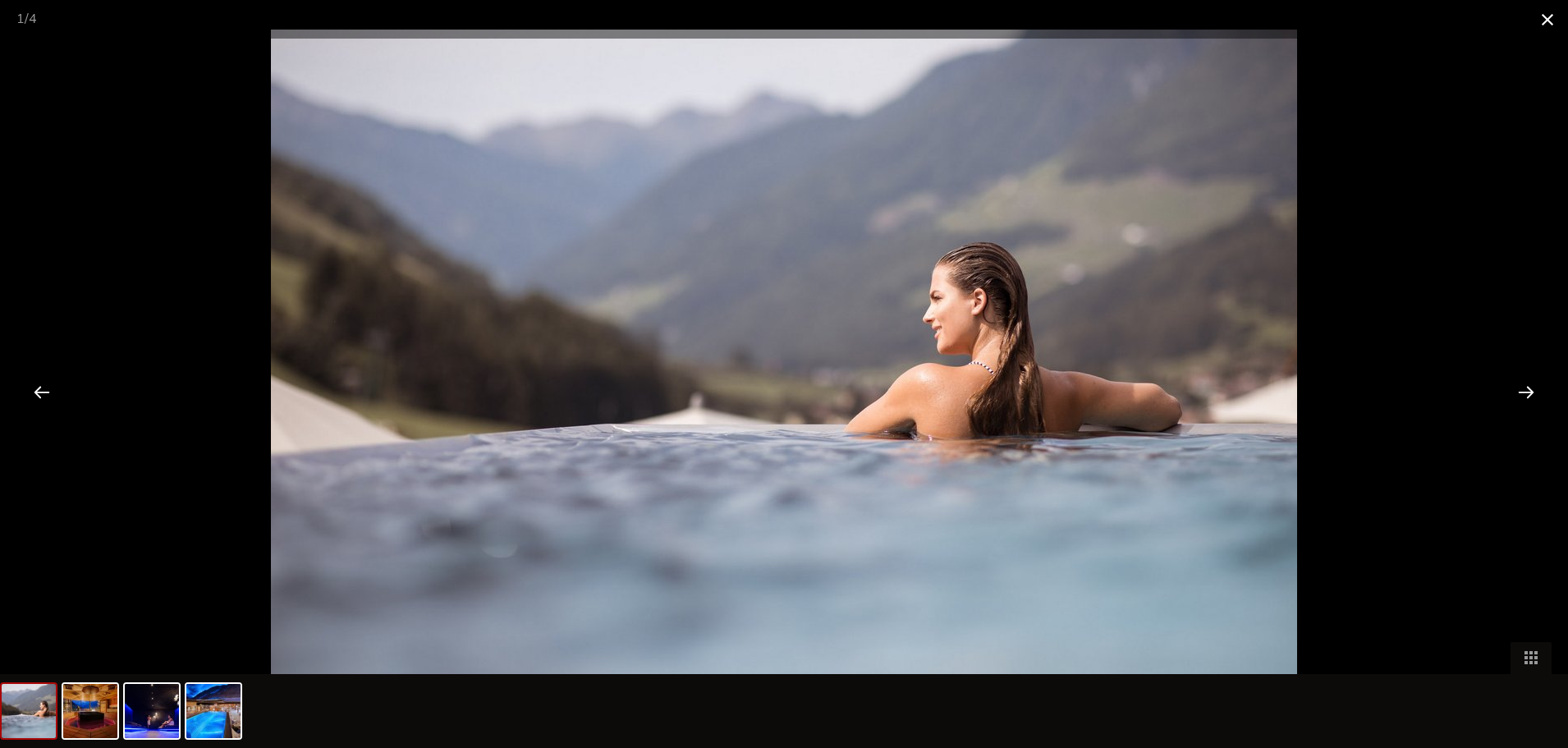
click at [1540, 21] on span at bounding box center [1547, 19] width 41 height 38
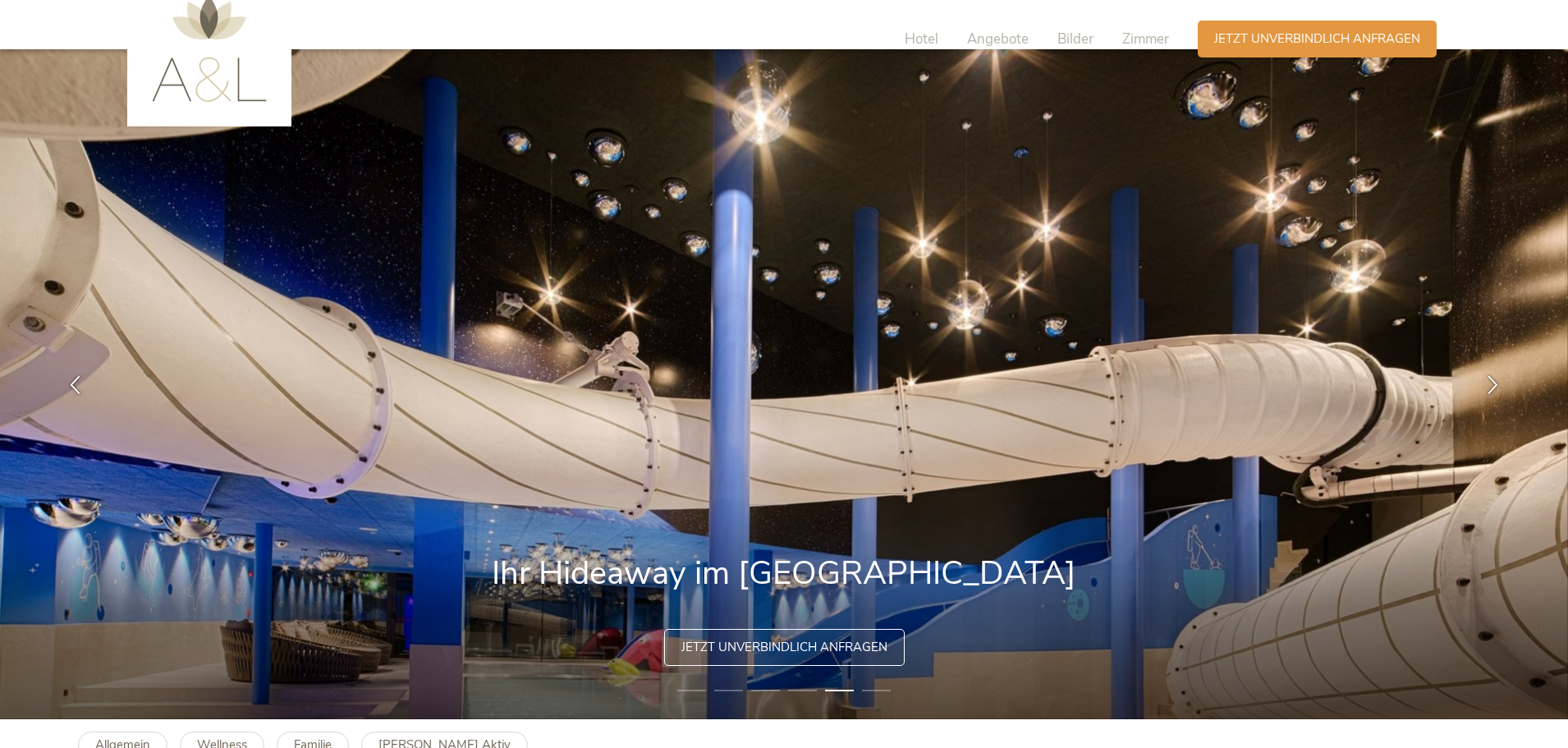
scroll to position [0, 0]
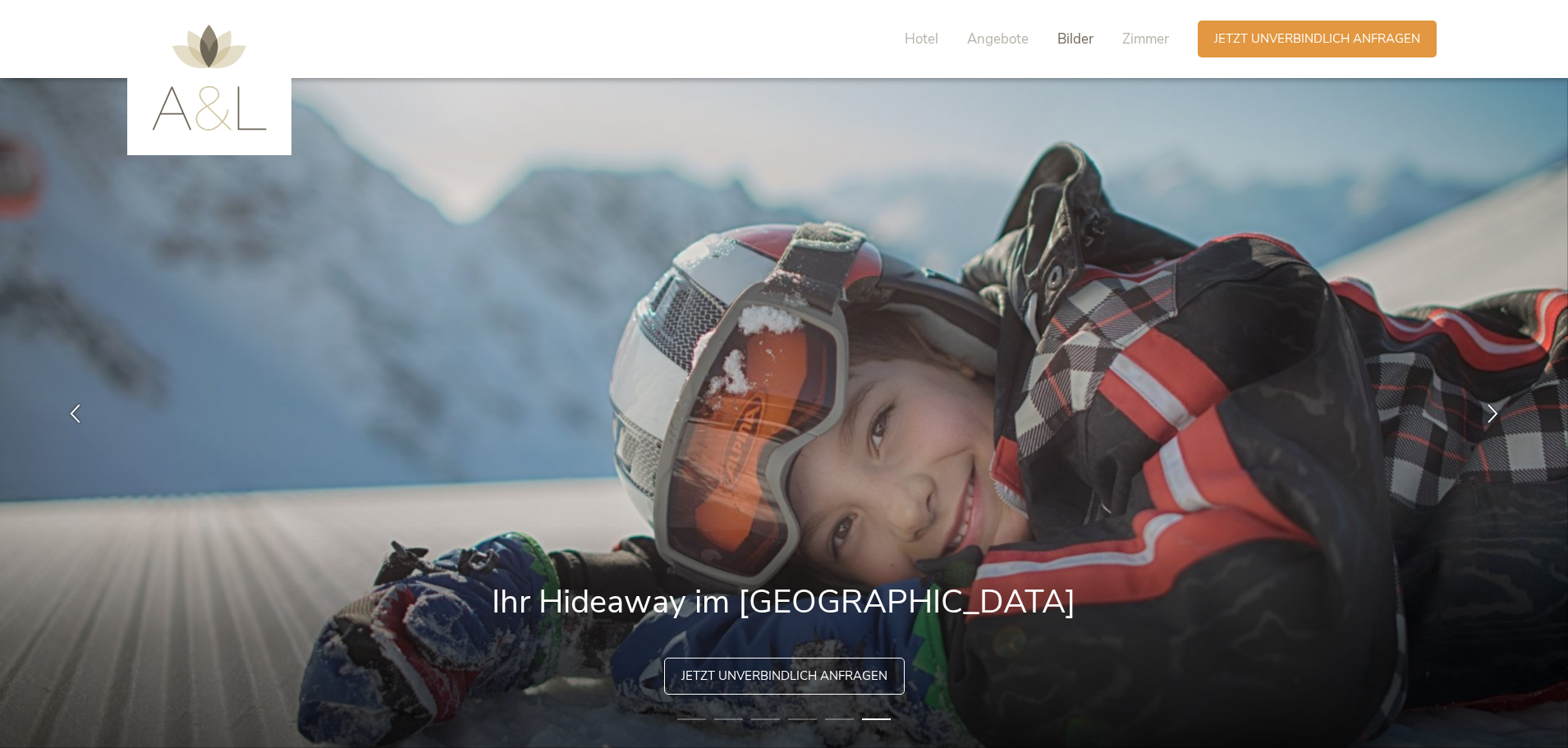
click at [1088, 38] on span "Bilder" at bounding box center [1076, 39] width 36 height 19
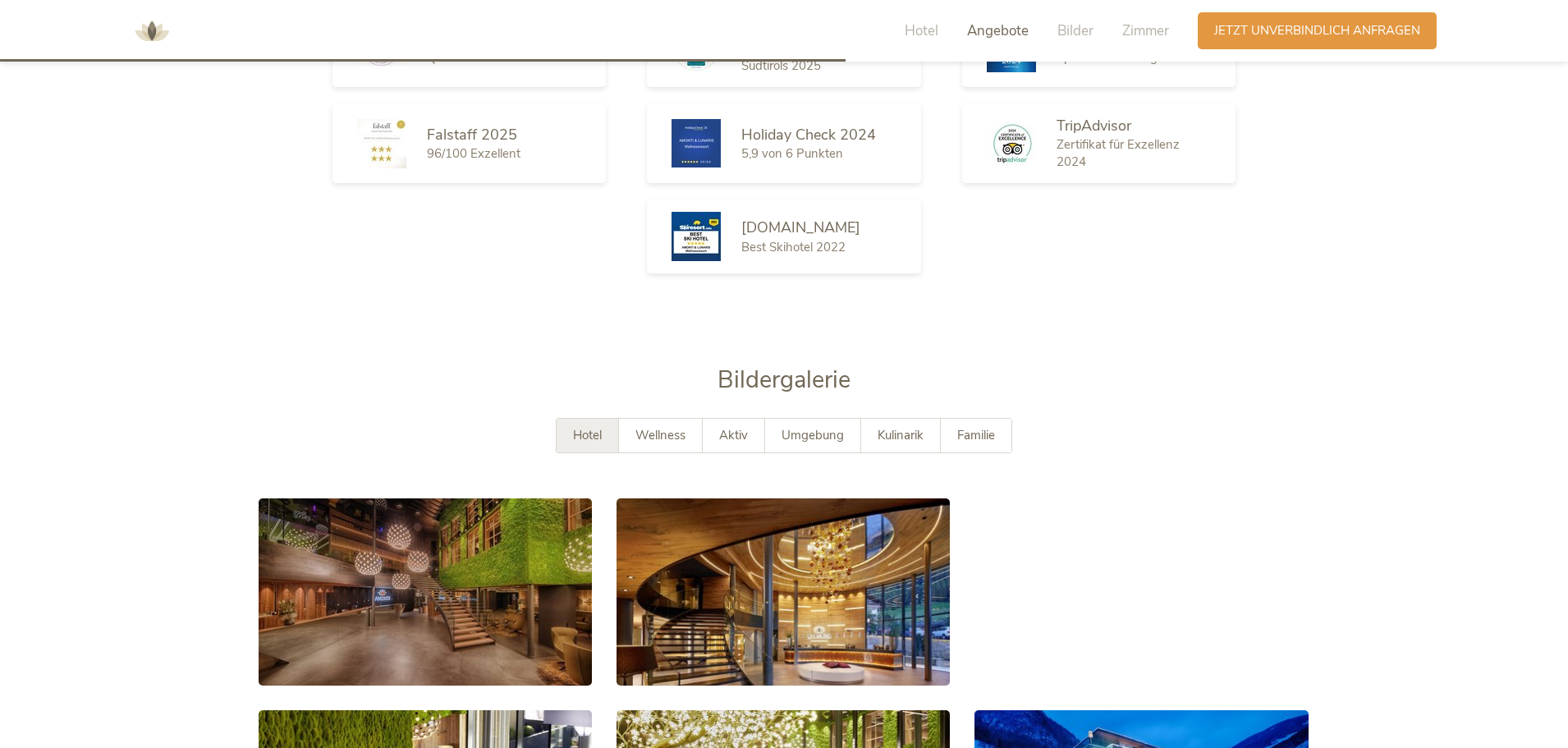
scroll to position [2545, 0]
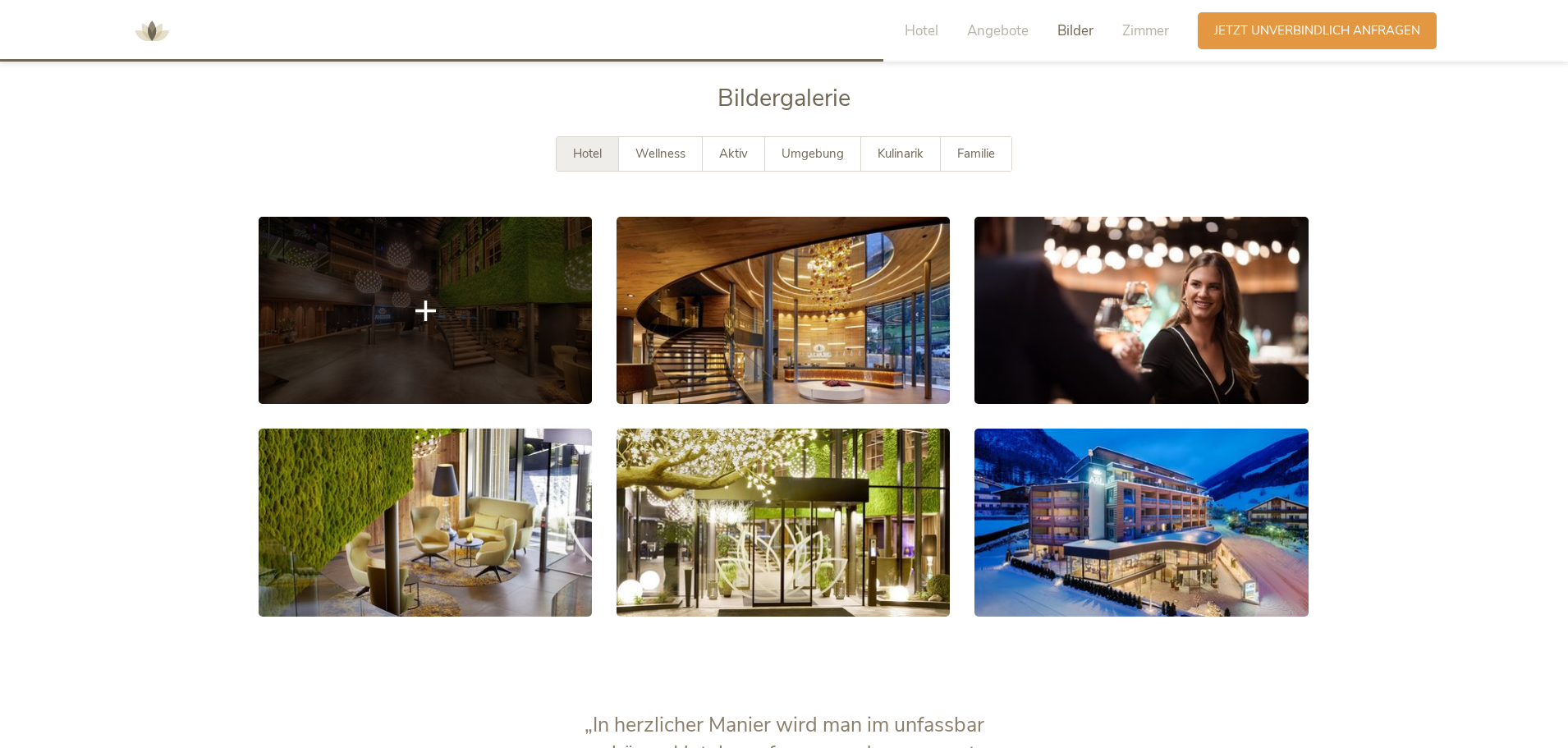
click at [456, 324] on link at bounding box center [425, 310] width 333 height 187
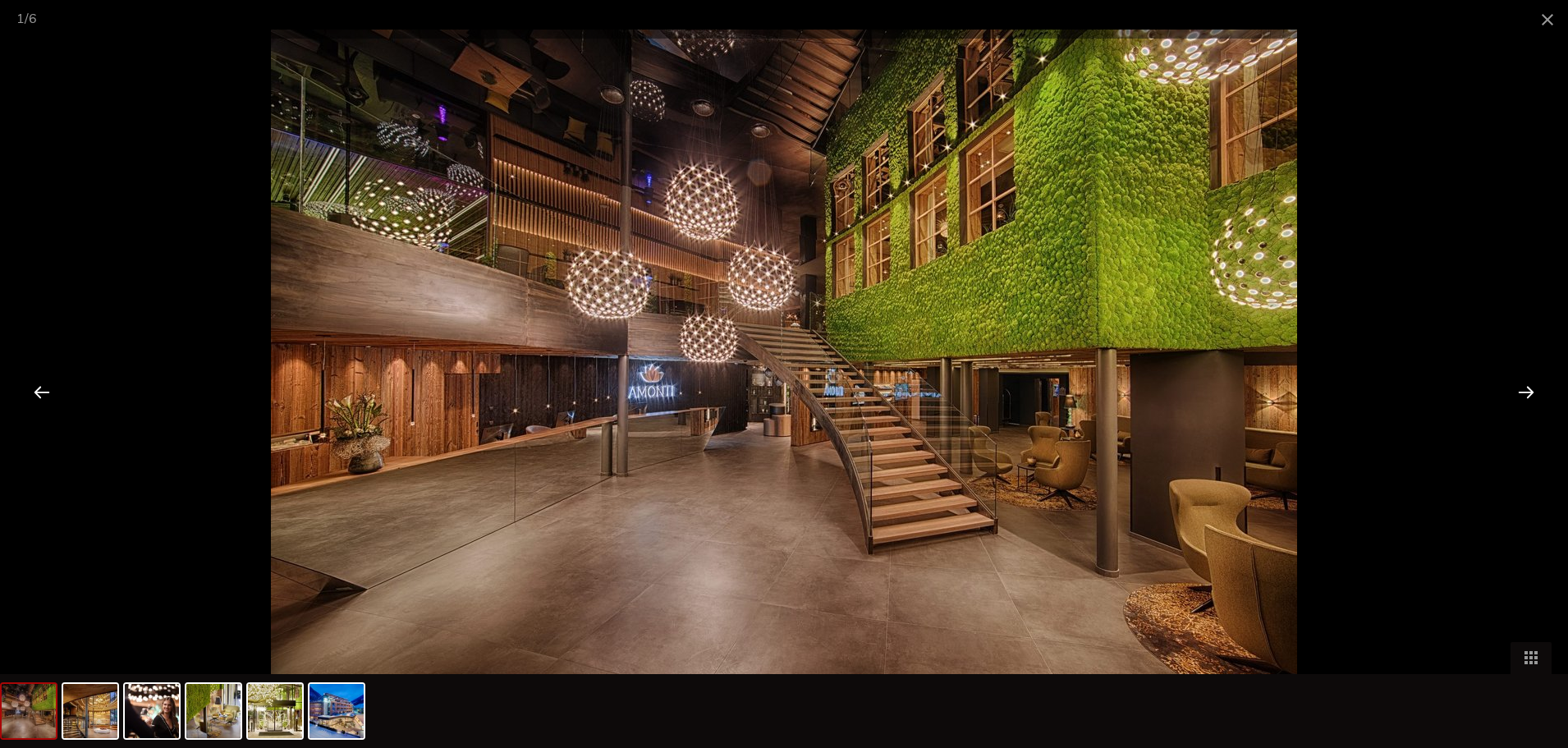
click at [1529, 386] on div at bounding box center [1525, 391] width 51 height 51
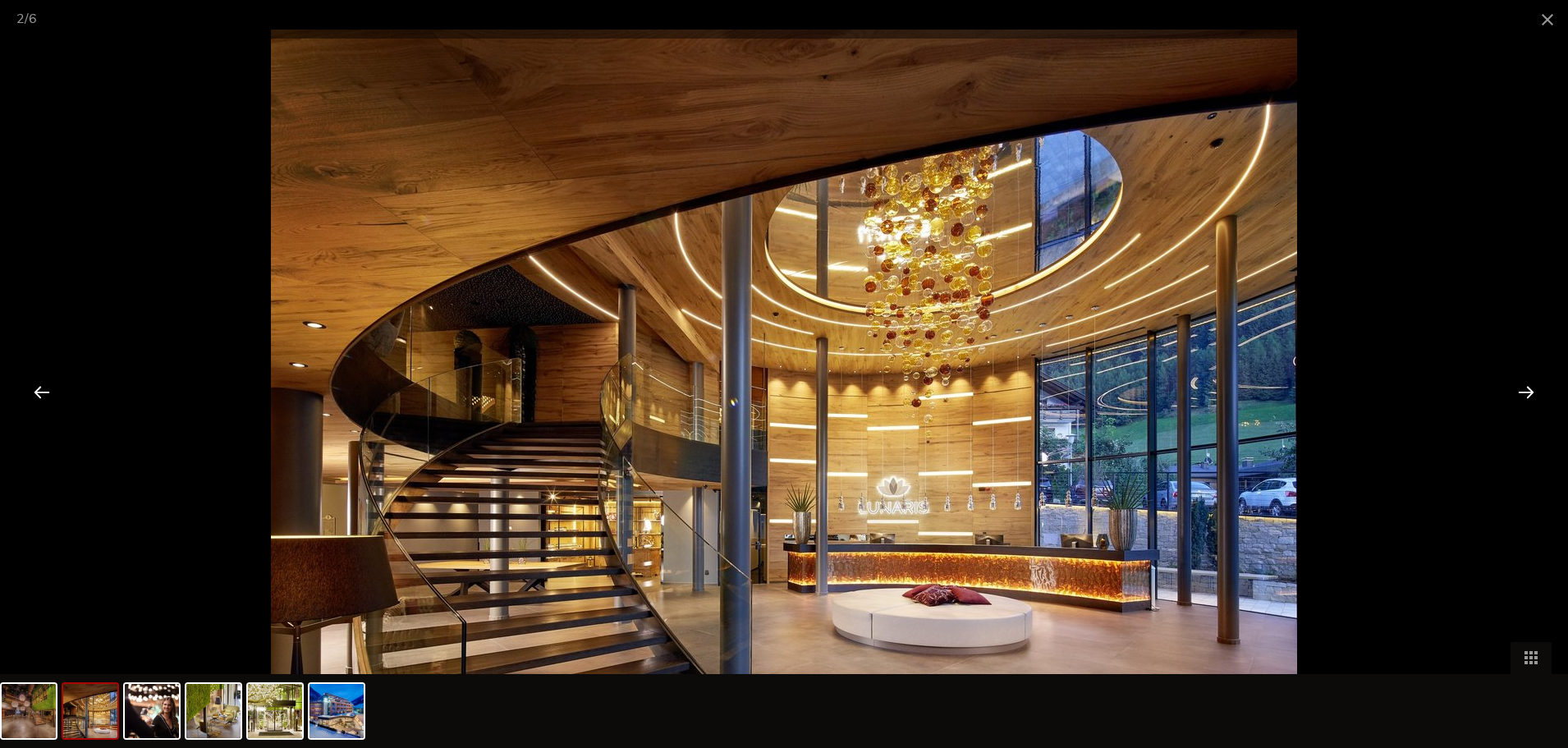
click at [1530, 386] on div at bounding box center [1525, 391] width 51 height 51
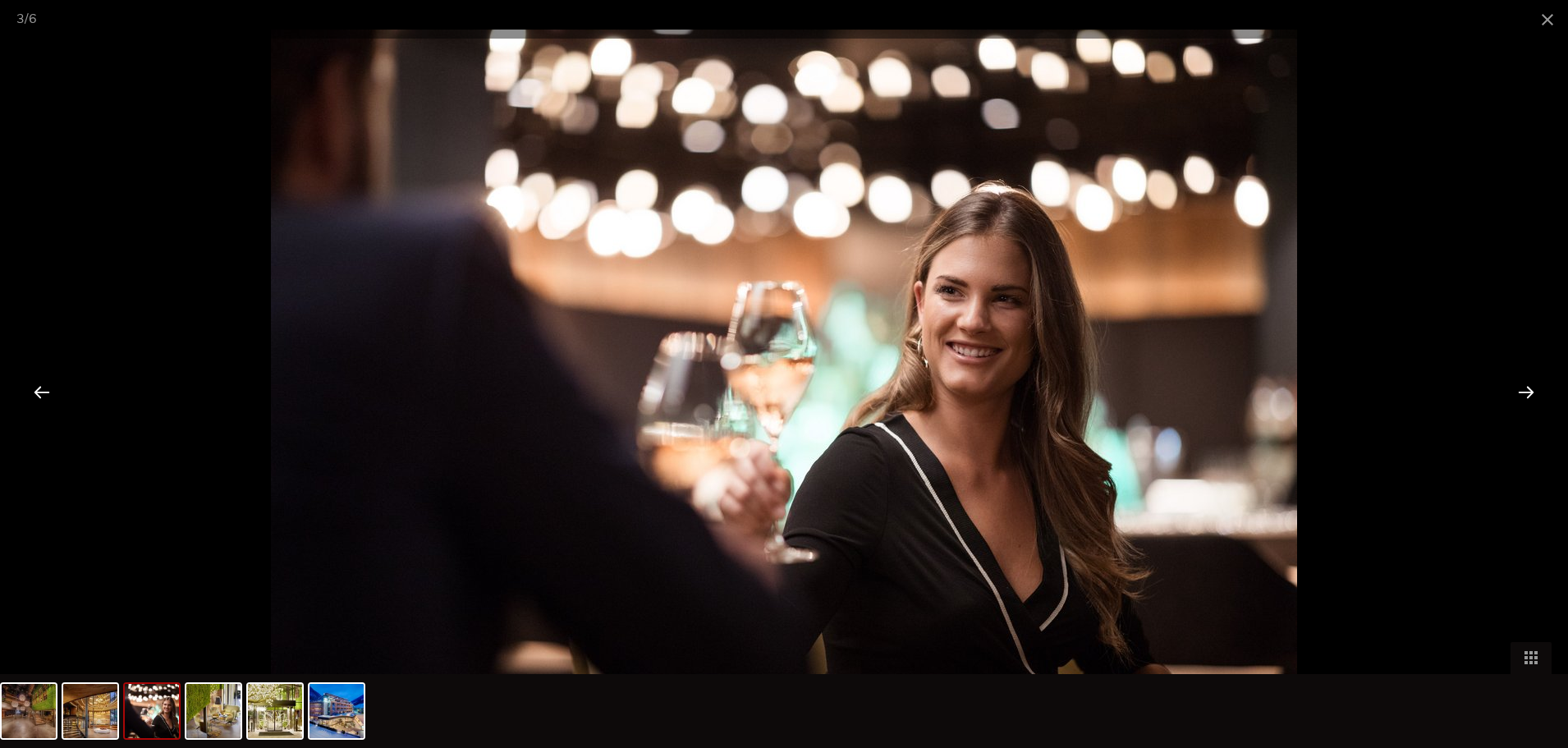
click at [1530, 386] on div at bounding box center [1525, 391] width 51 height 51
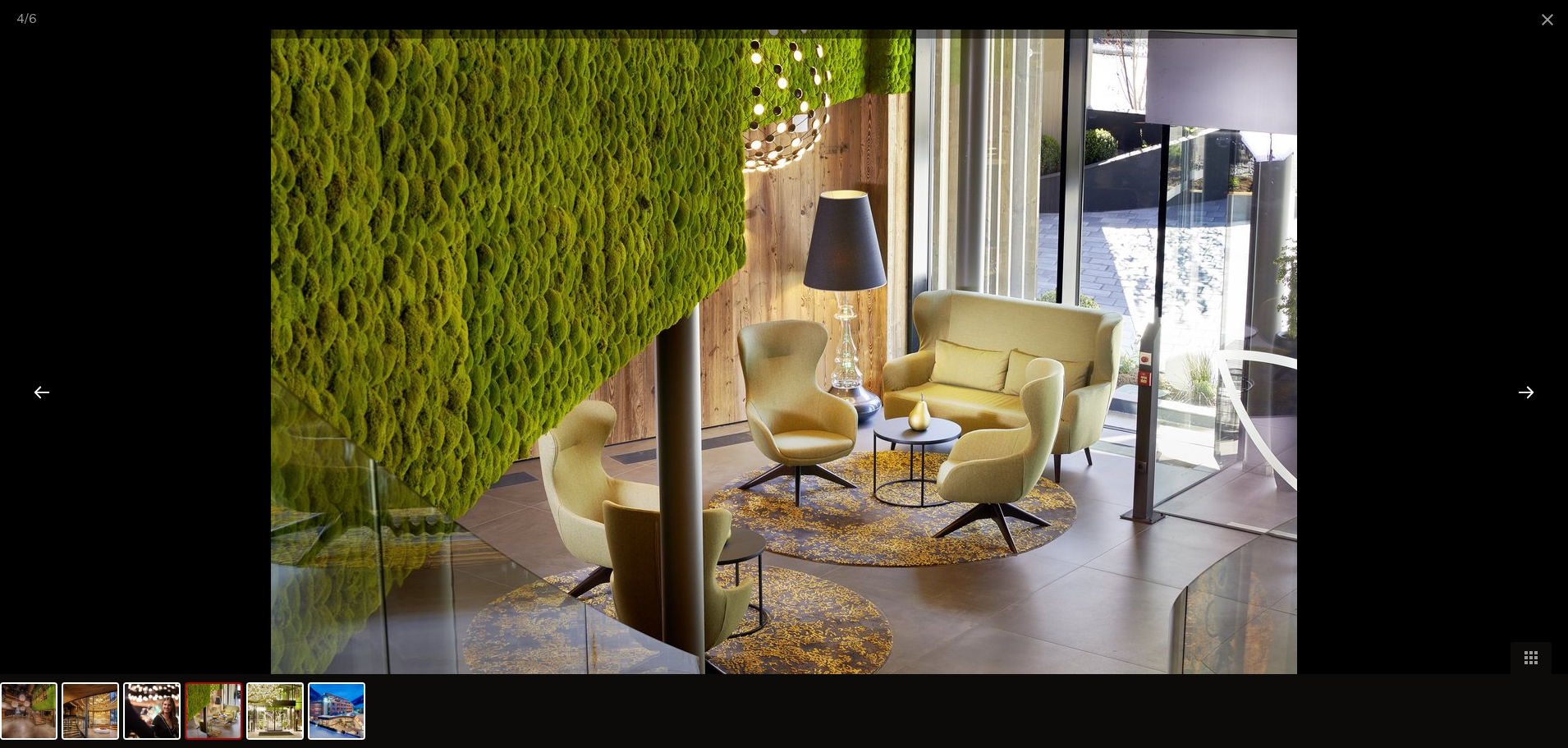
click at [1530, 386] on div at bounding box center [1525, 391] width 51 height 51
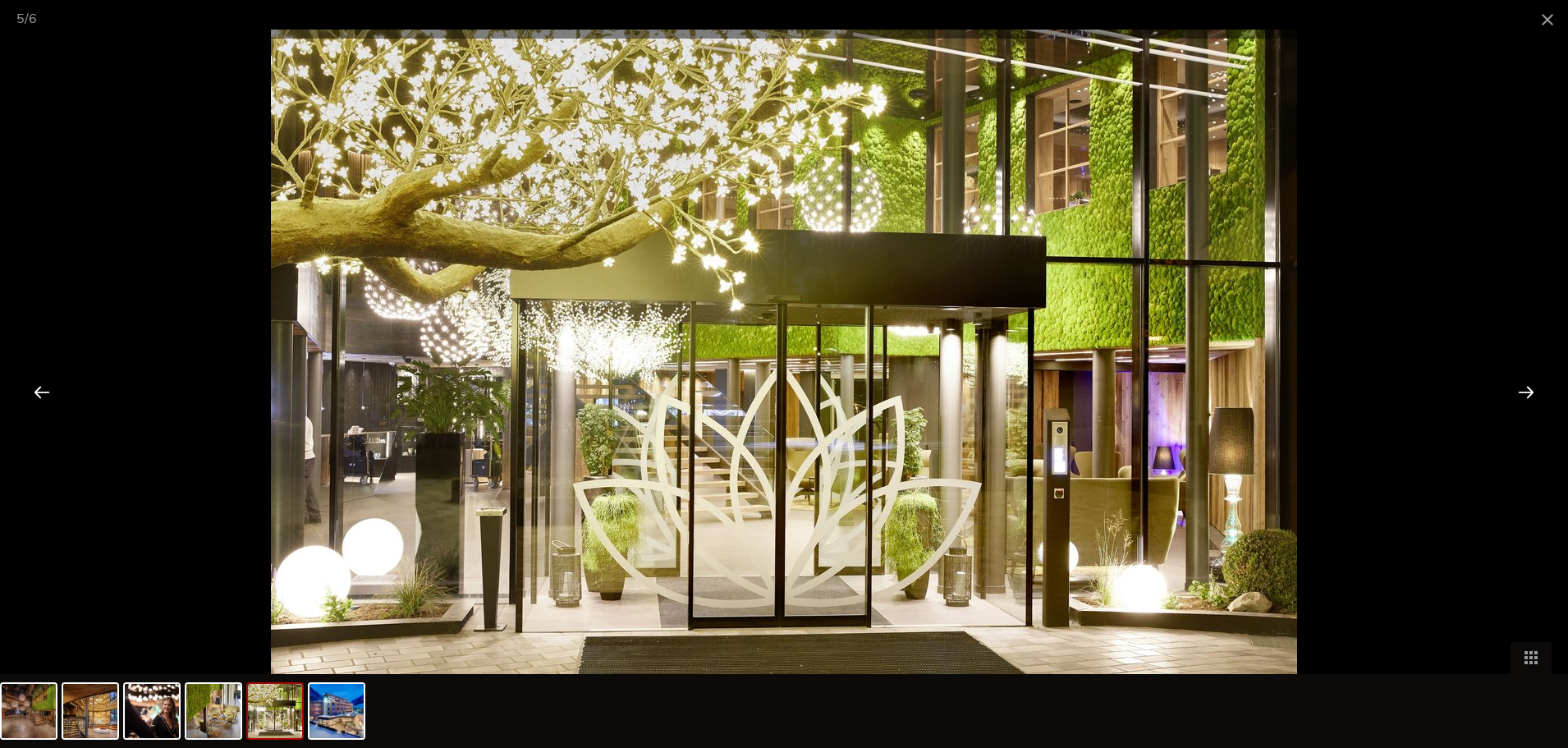
click at [1530, 386] on div at bounding box center [1525, 391] width 51 height 51
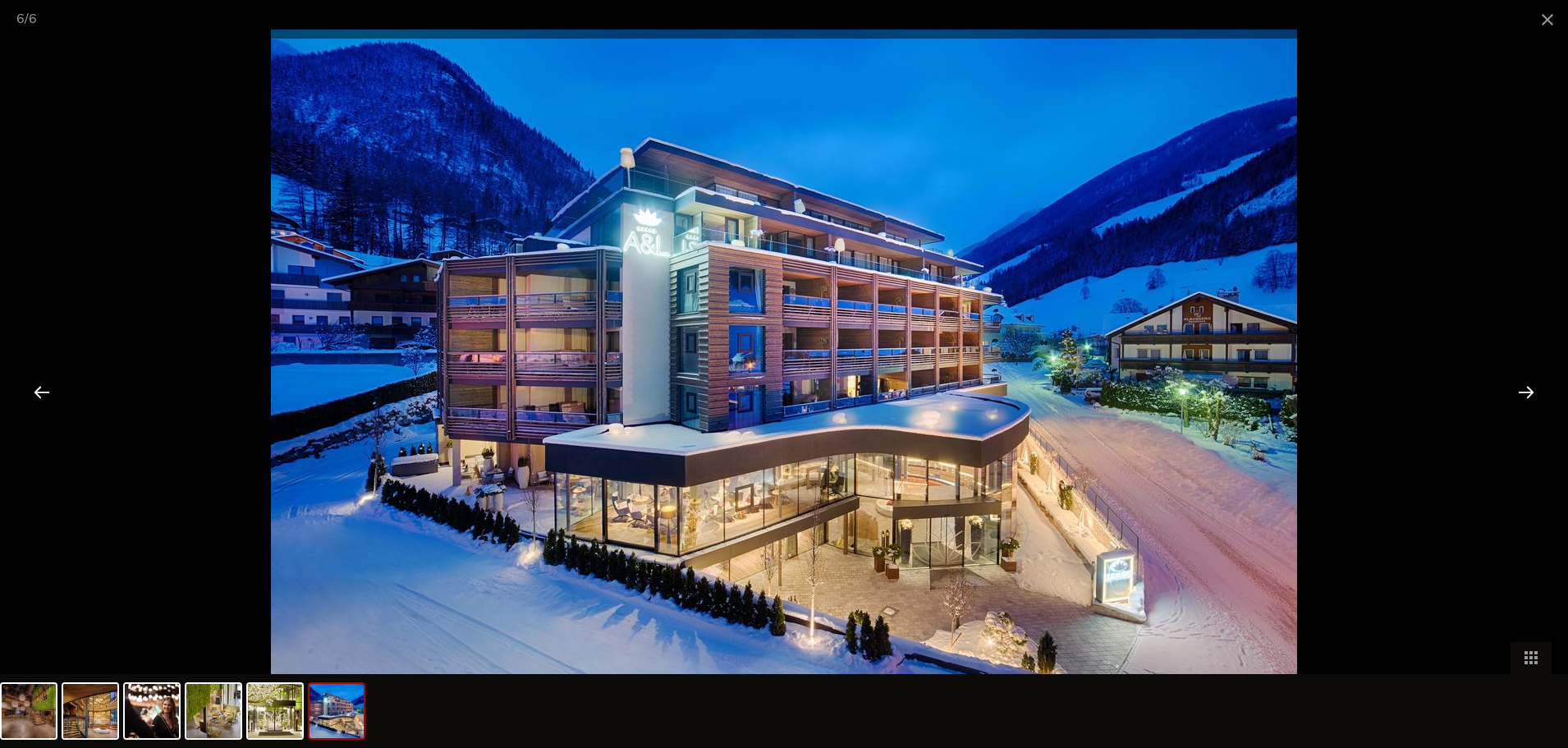
click at [1530, 386] on div at bounding box center [1525, 391] width 51 height 51
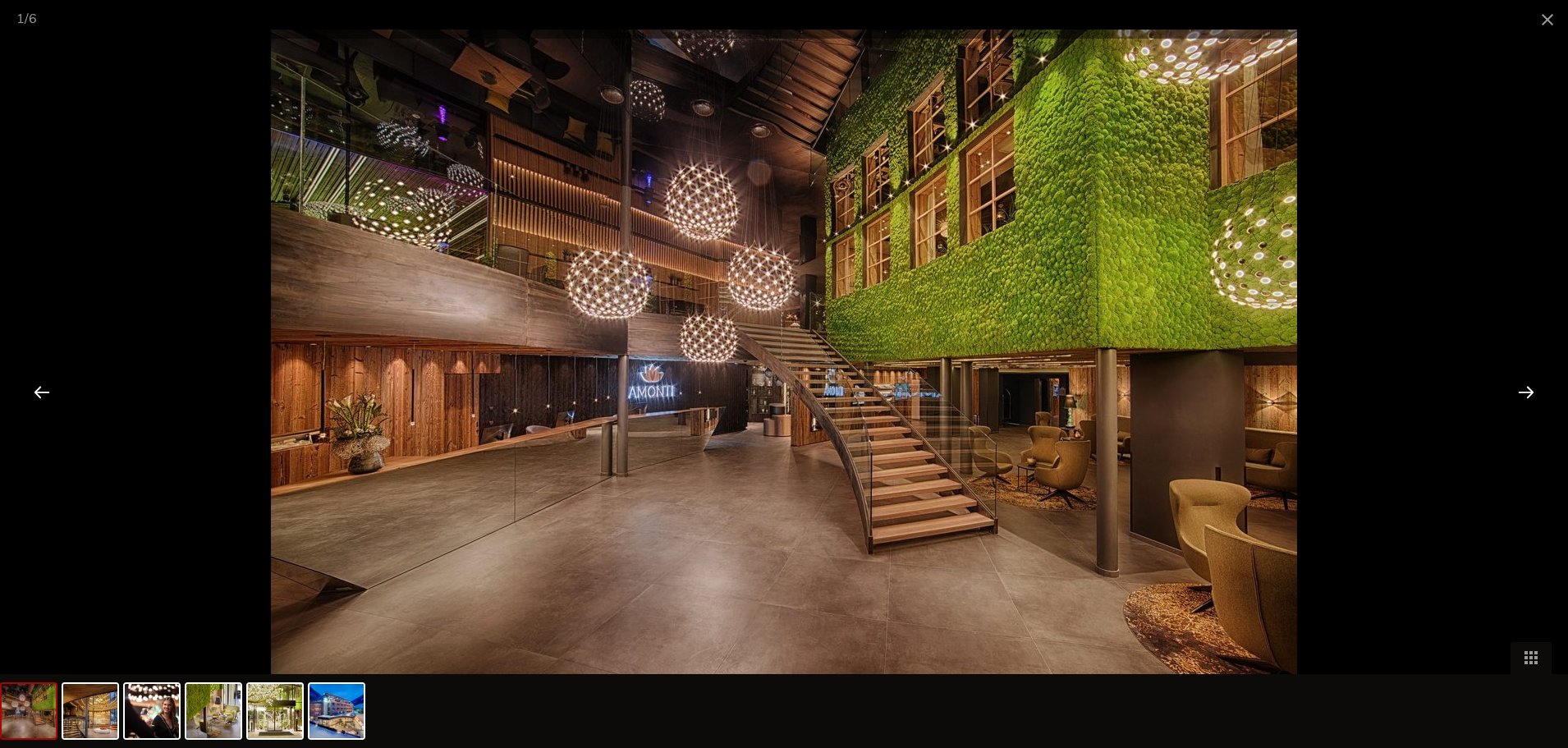
click at [1530, 386] on div at bounding box center [1525, 391] width 51 height 51
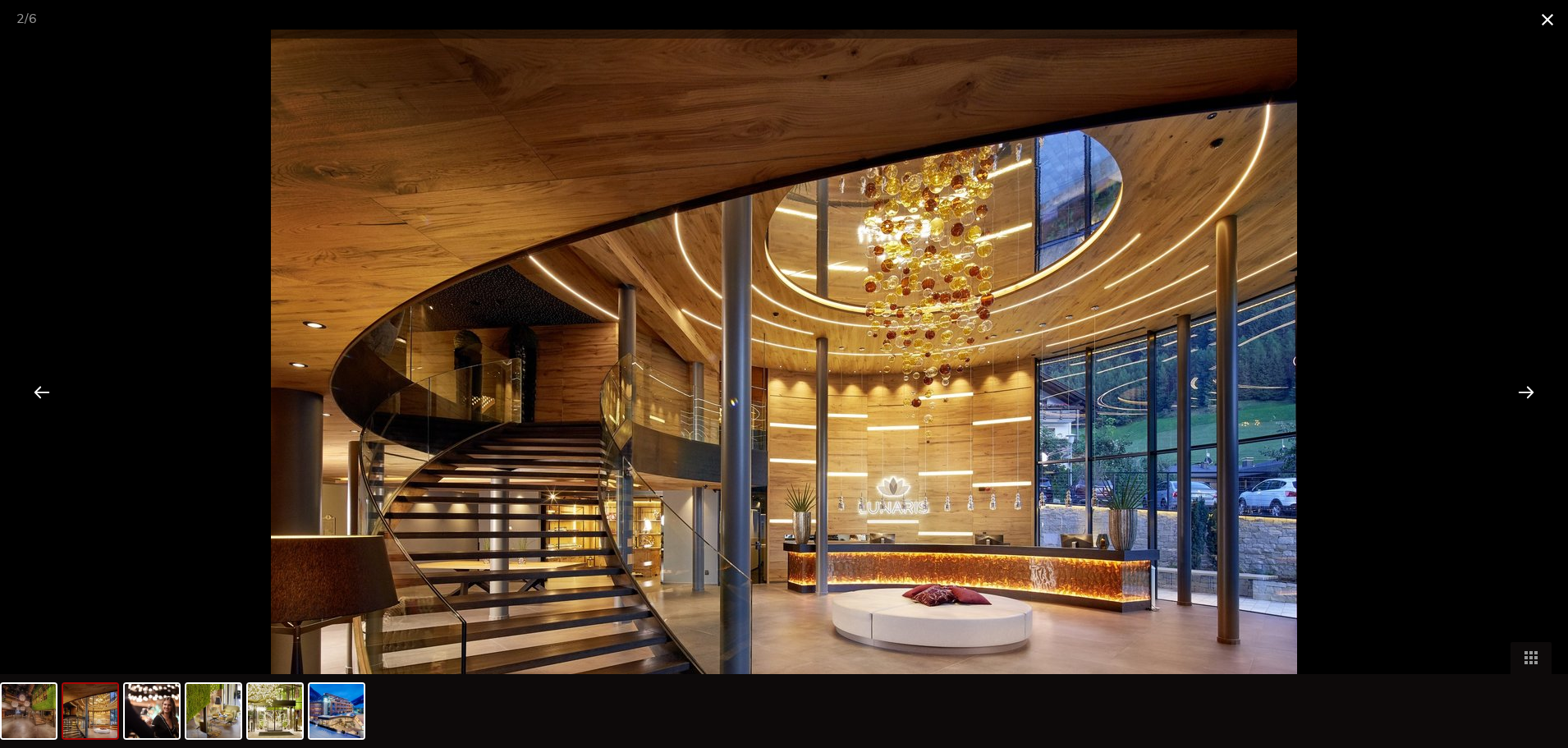
click at [1548, 26] on span at bounding box center [1547, 19] width 41 height 38
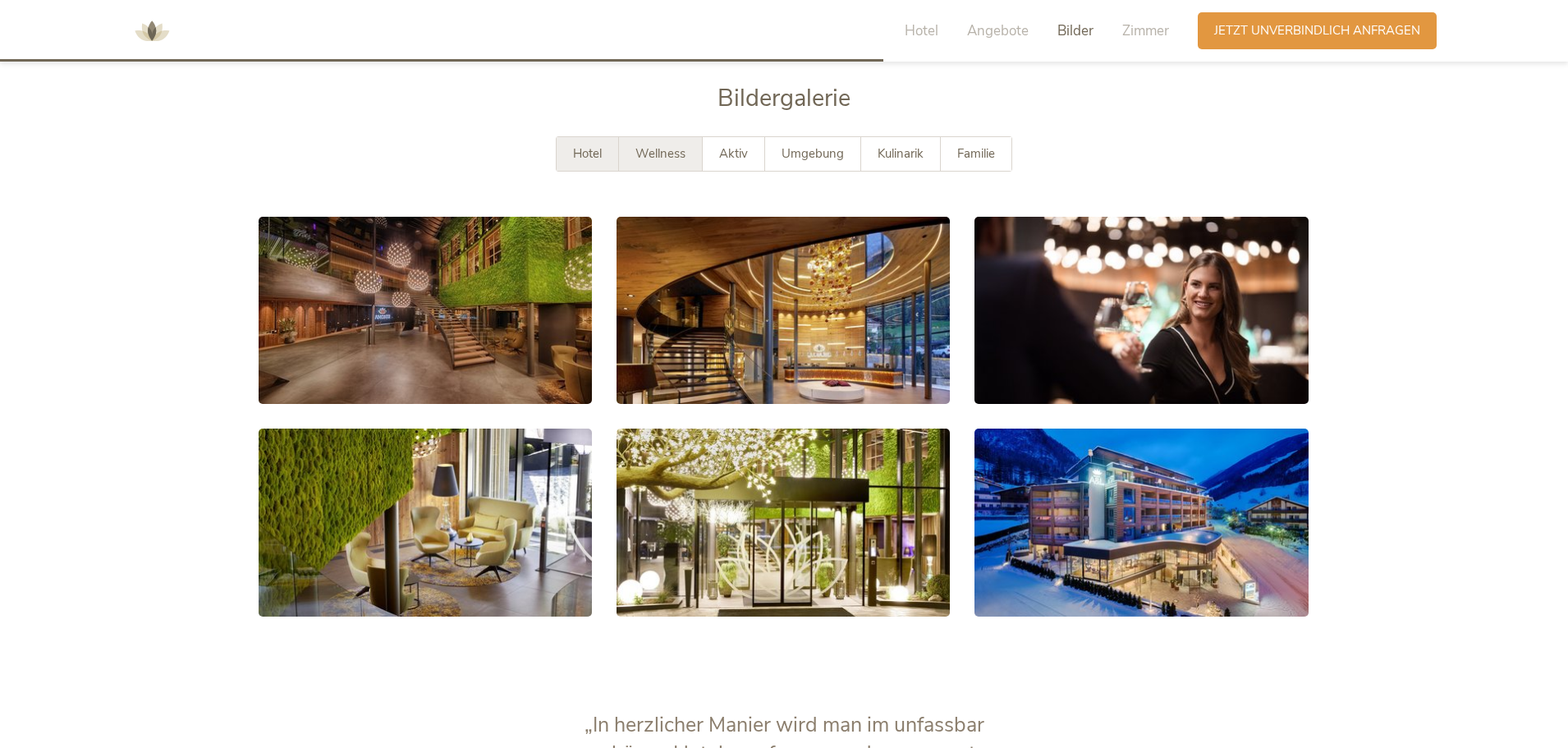
click at [665, 152] on span "Wellness" at bounding box center [660, 153] width 50 height 16
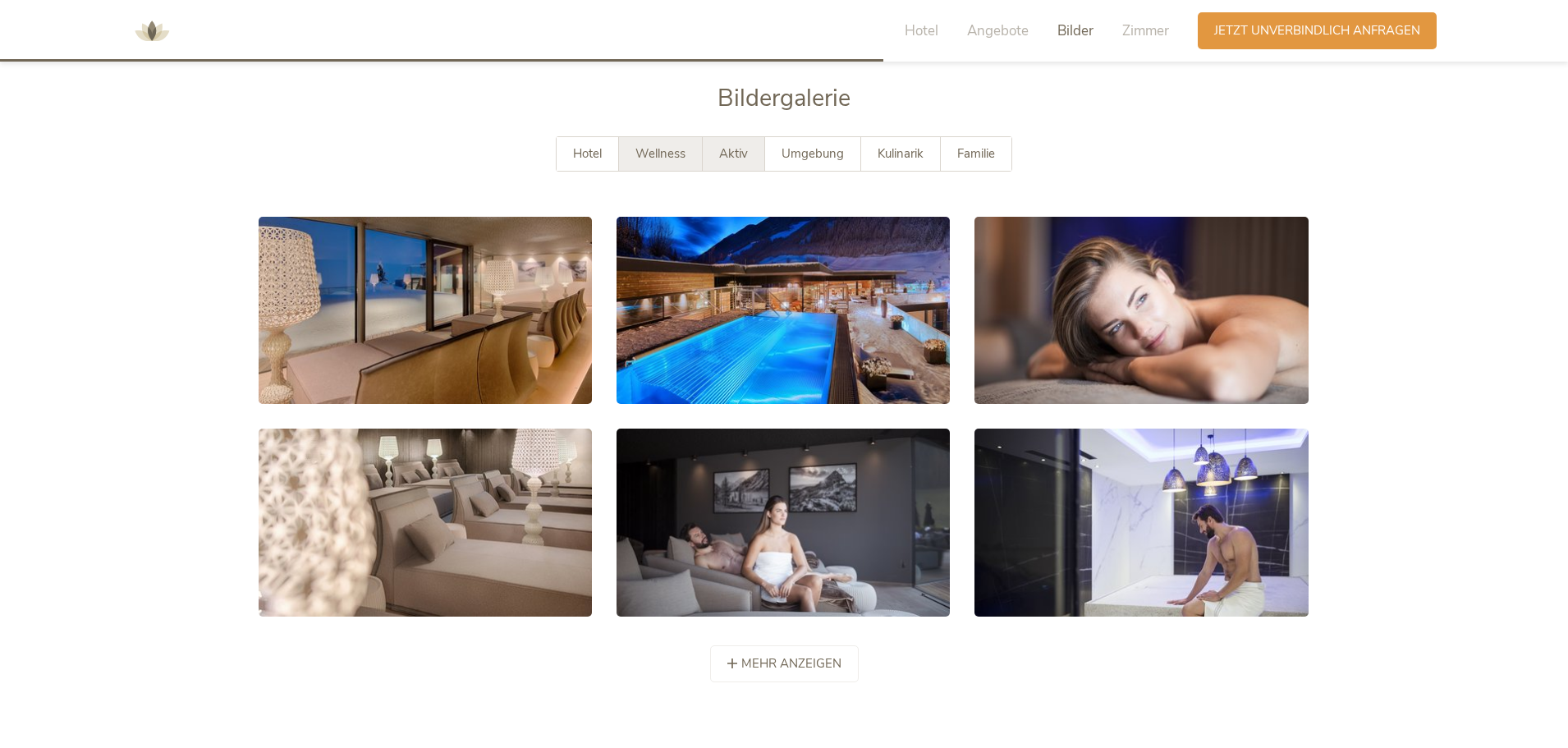
click at [740, 151] on span "Aktiv" at bounding box center [734, 153] width 29 height 16
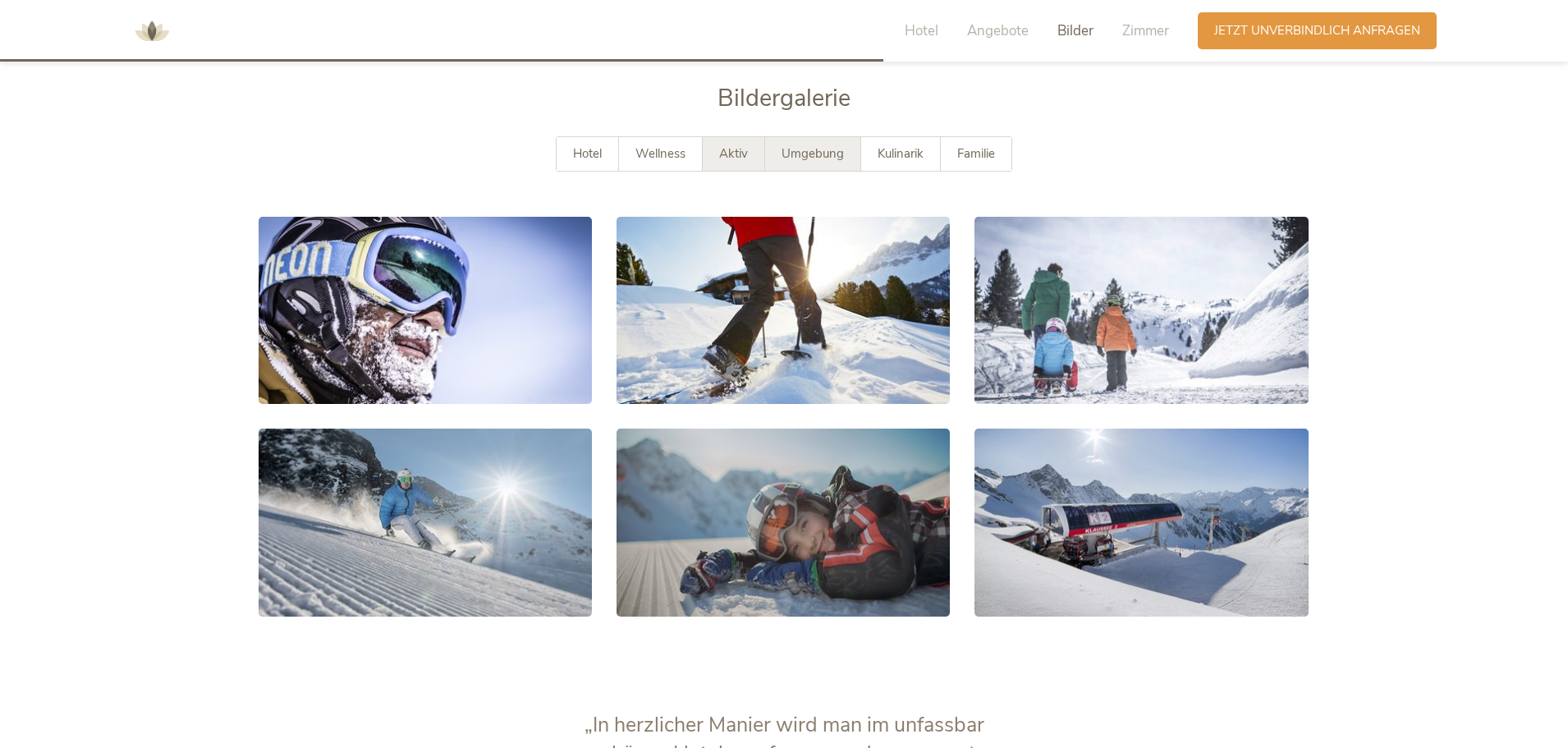
click at [808, 150] on span "Umgebung" at bounding box center [812, 153] width 62 height 16
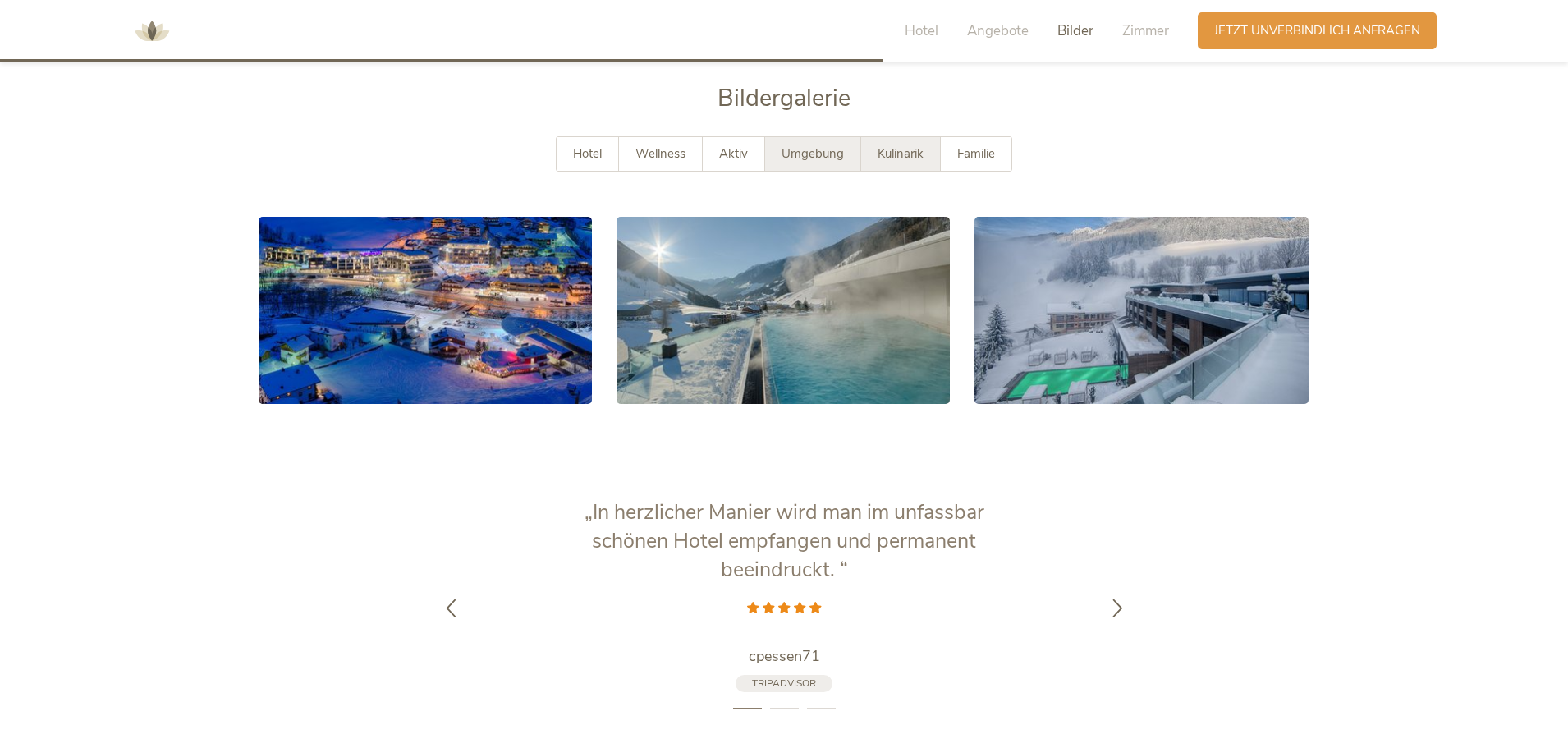
click at [906, 150] on span "Kulinarik" at bounding box center [901, 153] width 46 height 16
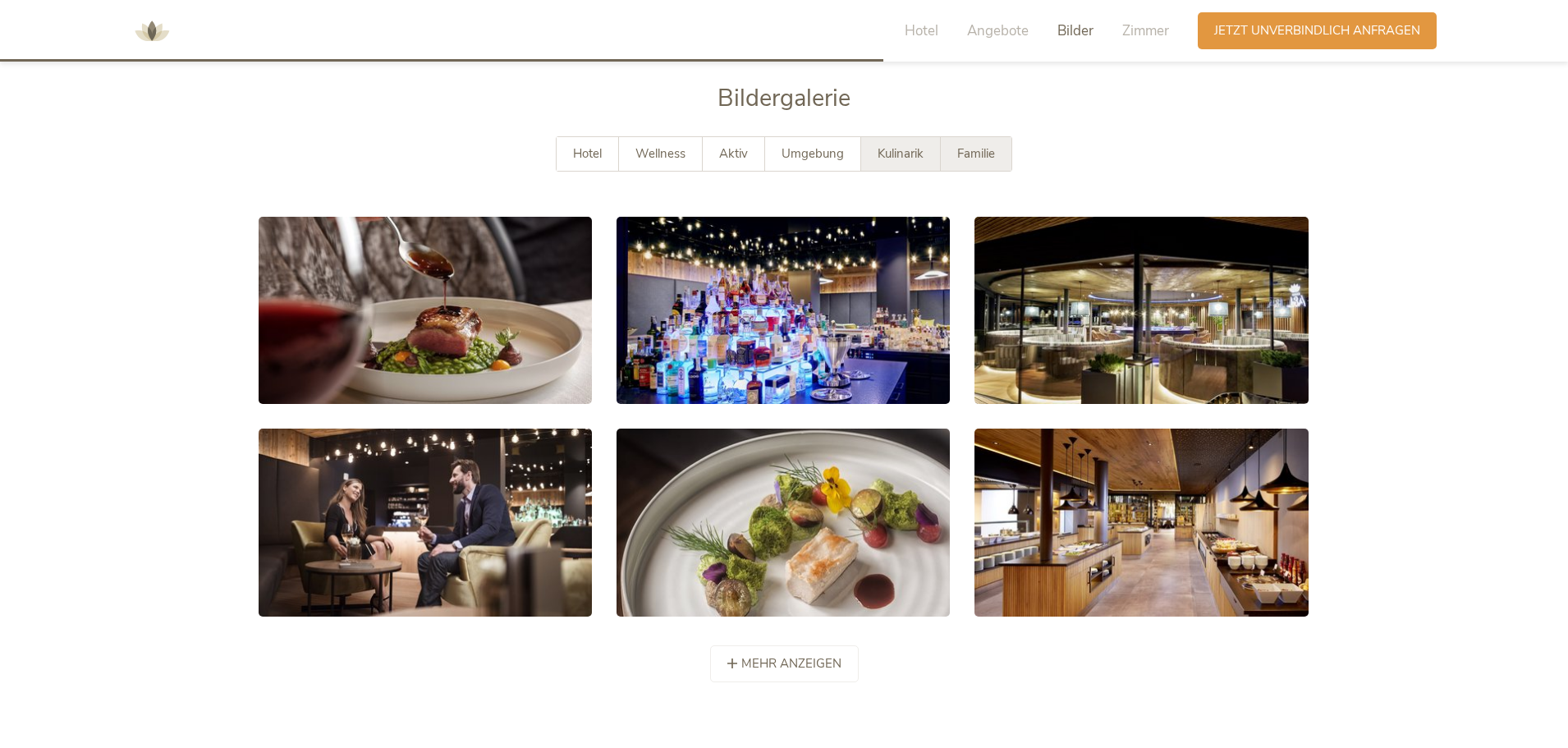
click at [976, 146] on span "Familie" at bounding box center [976, 153] width 38 height 16
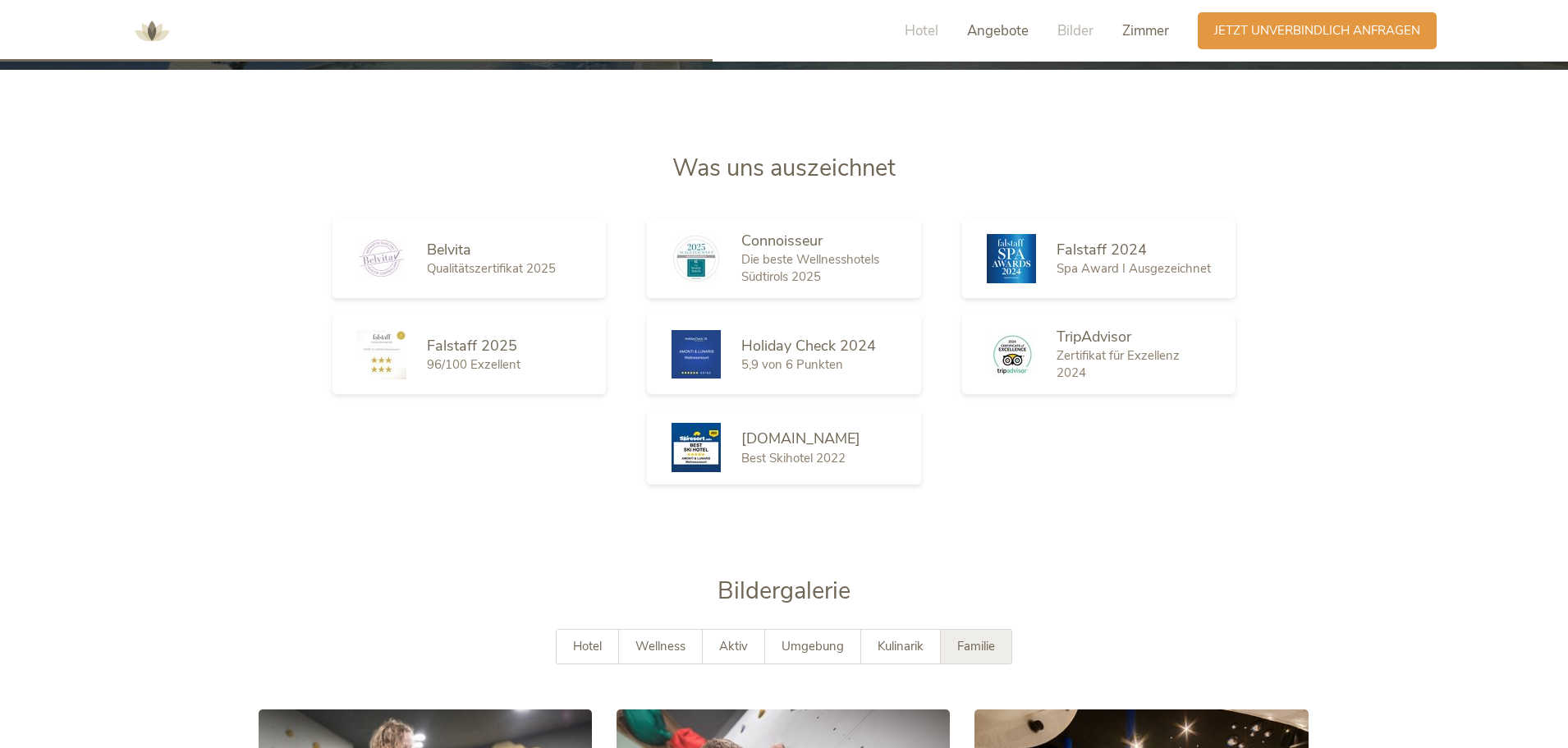
click at [1133, 30] on span "Zimmer" at bounding box center [1145, 31] width 47 height 19
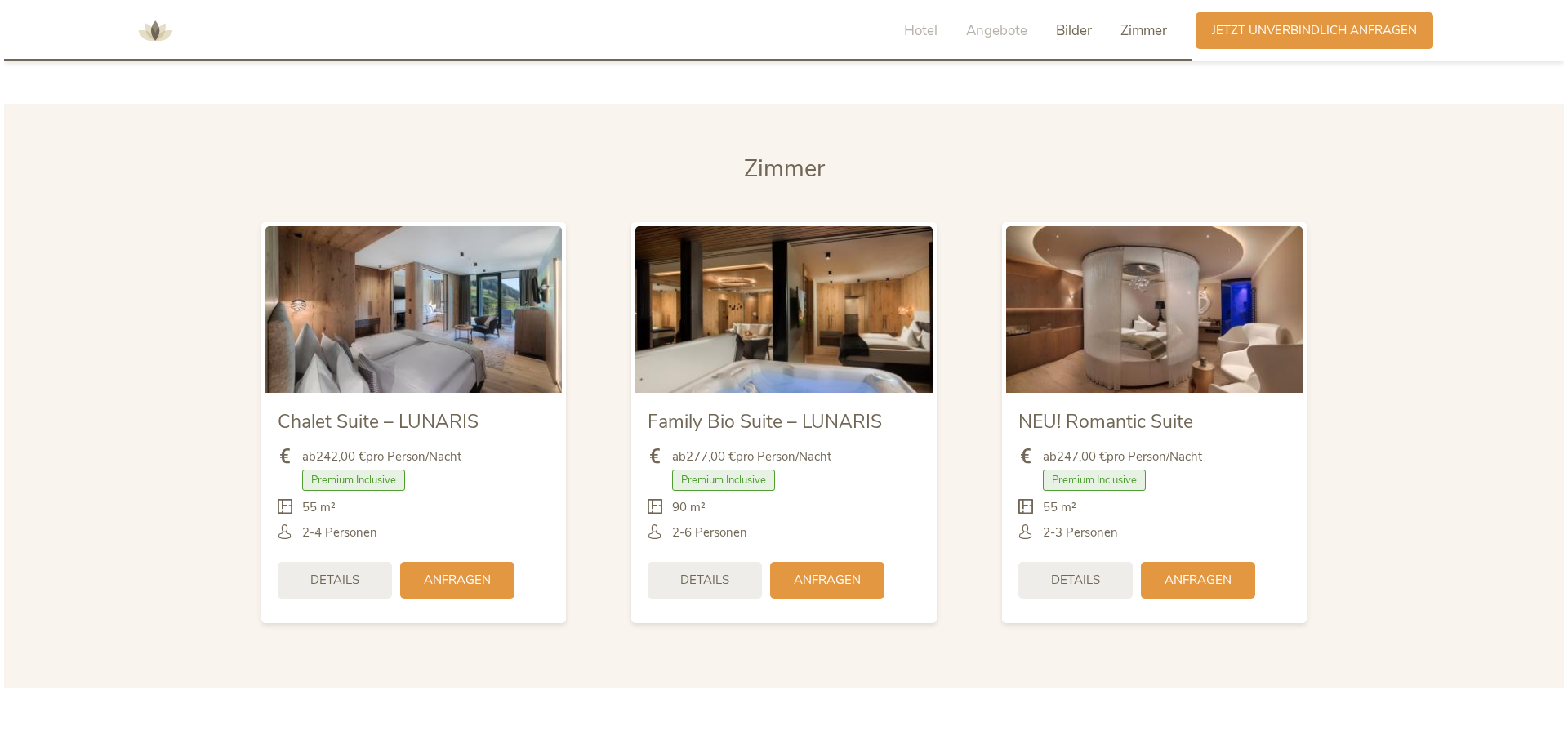
scroll to position [3453, 0]
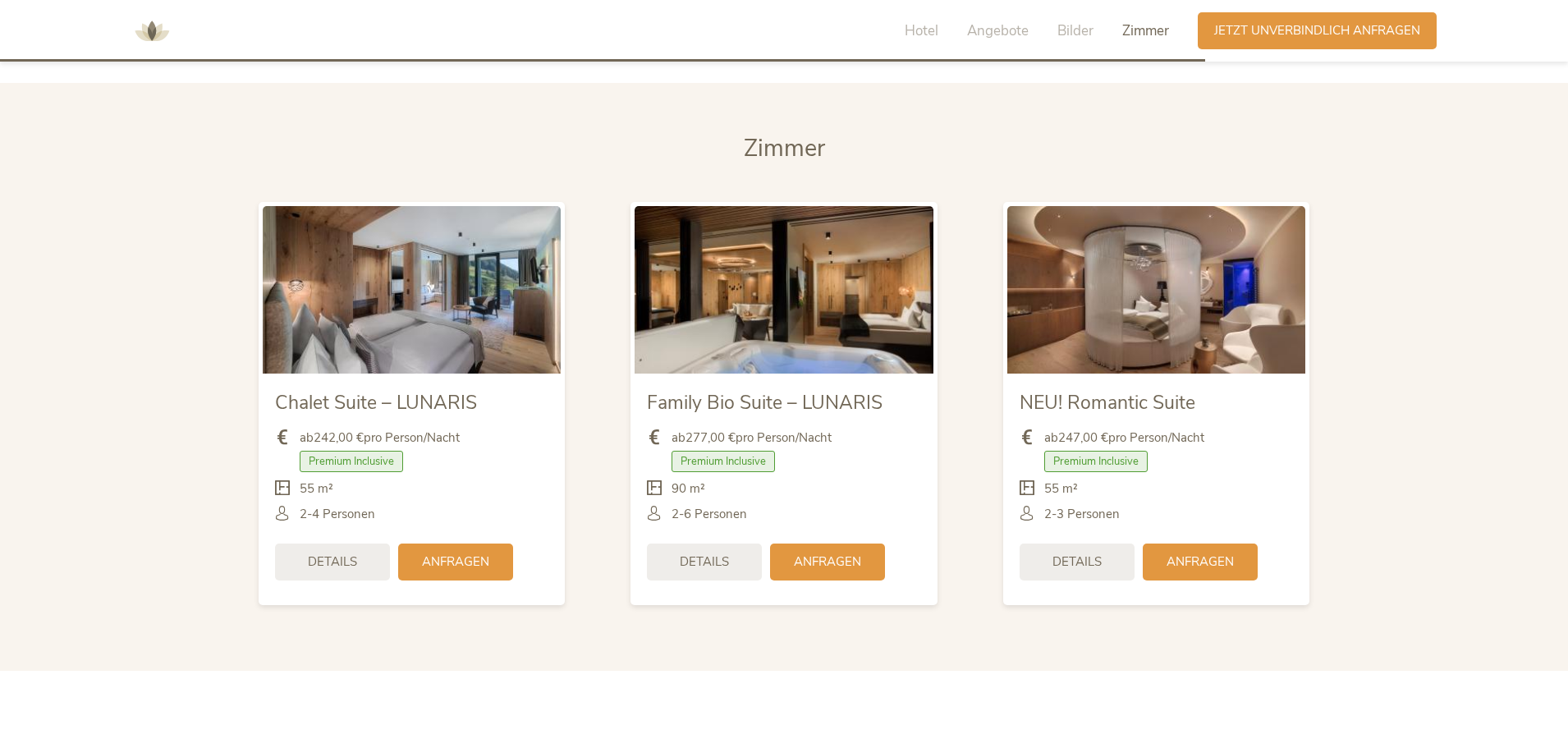
click at [776, 286] on img at bounding box center [784, 289] width 298 height 167
click at [704, 560] on span "Details" at bounding box center [704, 560] width 50 height 17
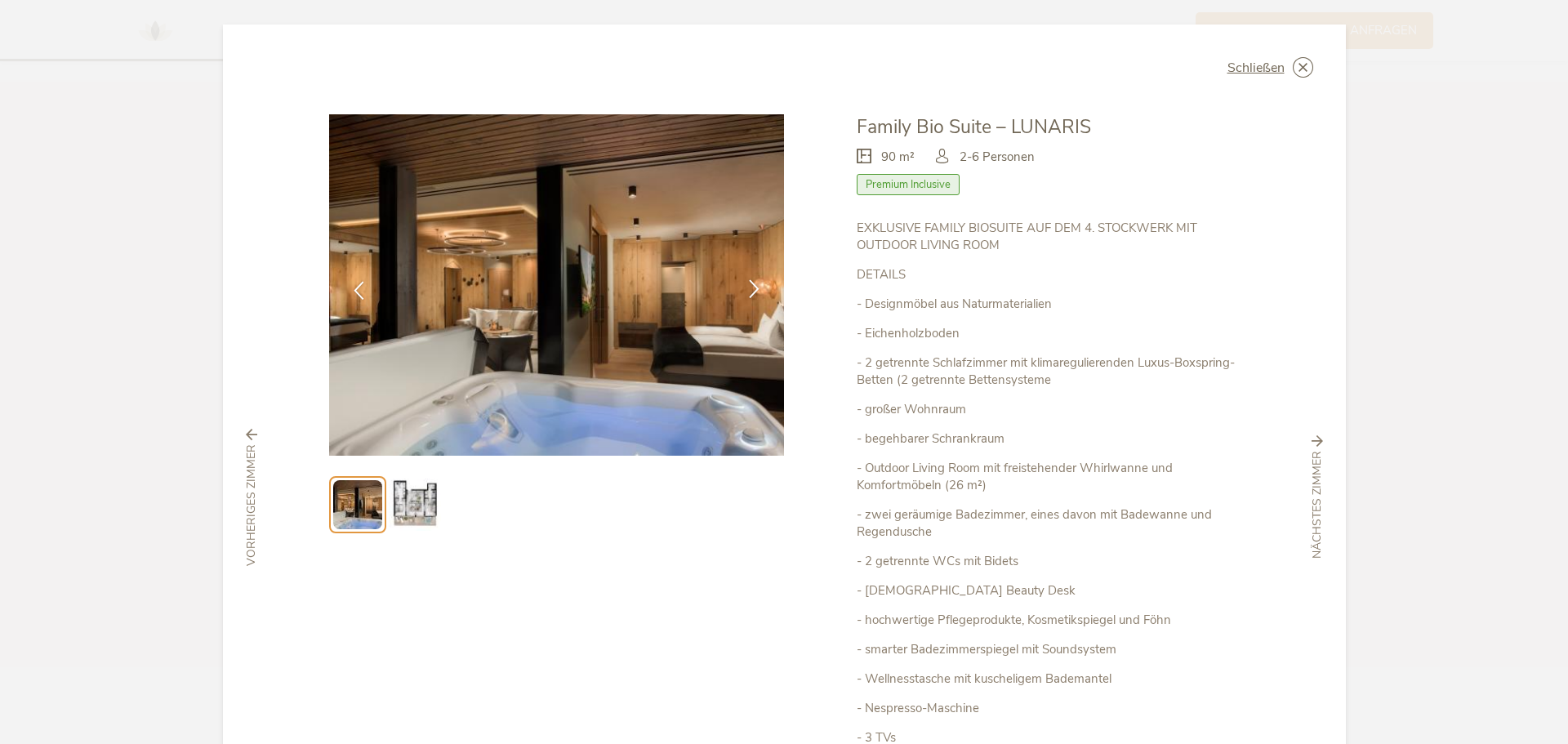
click at [749, 282] on icon at bounding box center [754, 288] width 19 height 19
